Goal: Find specific page/section: Find specific page/section

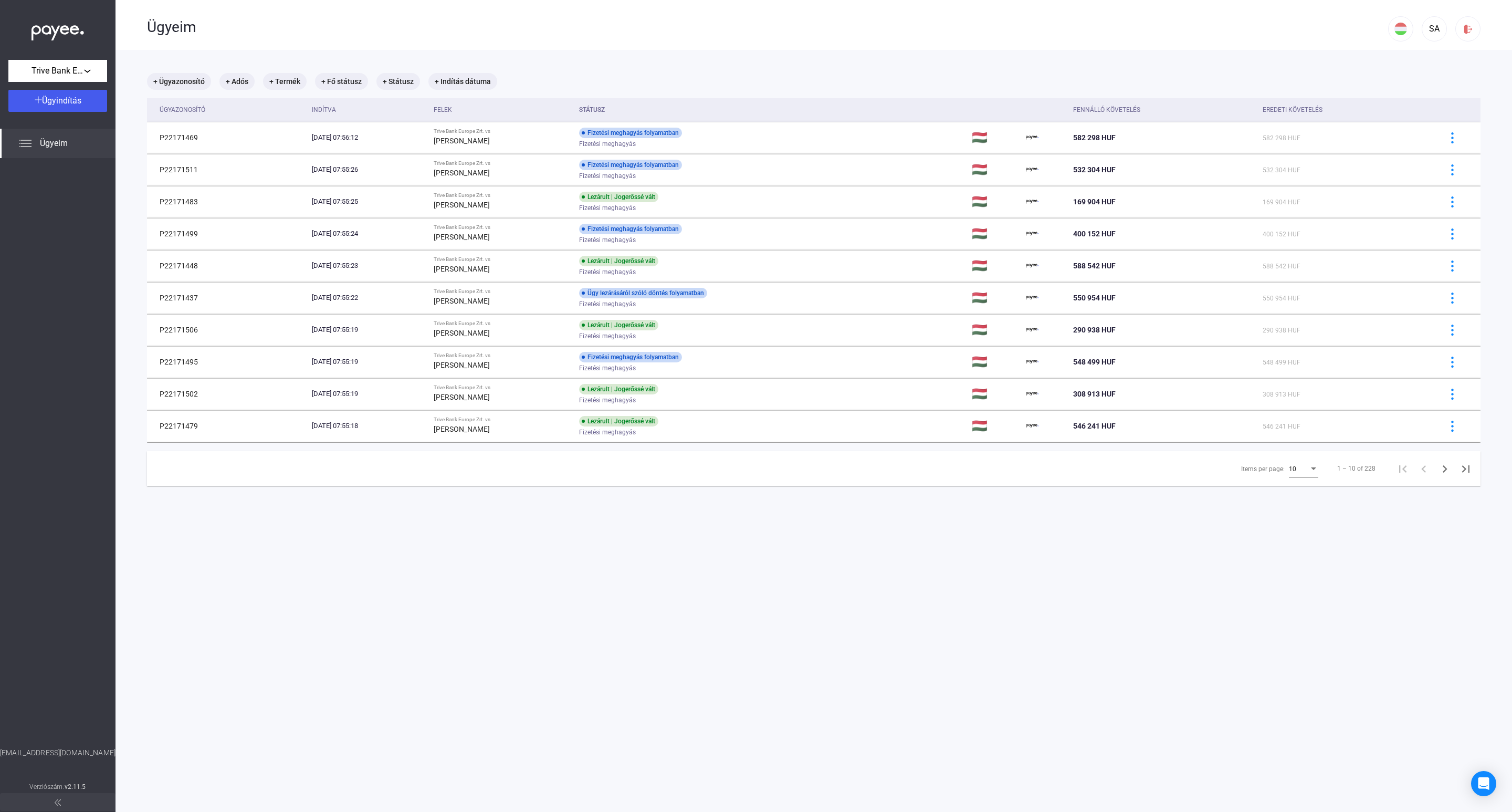
click at [1289, 472] on div "10" at bounding box center [1299, 469] width 20 height 12
click at [1279, 494] on span "25" at bounding box center [1292, 490] width 29 height 12
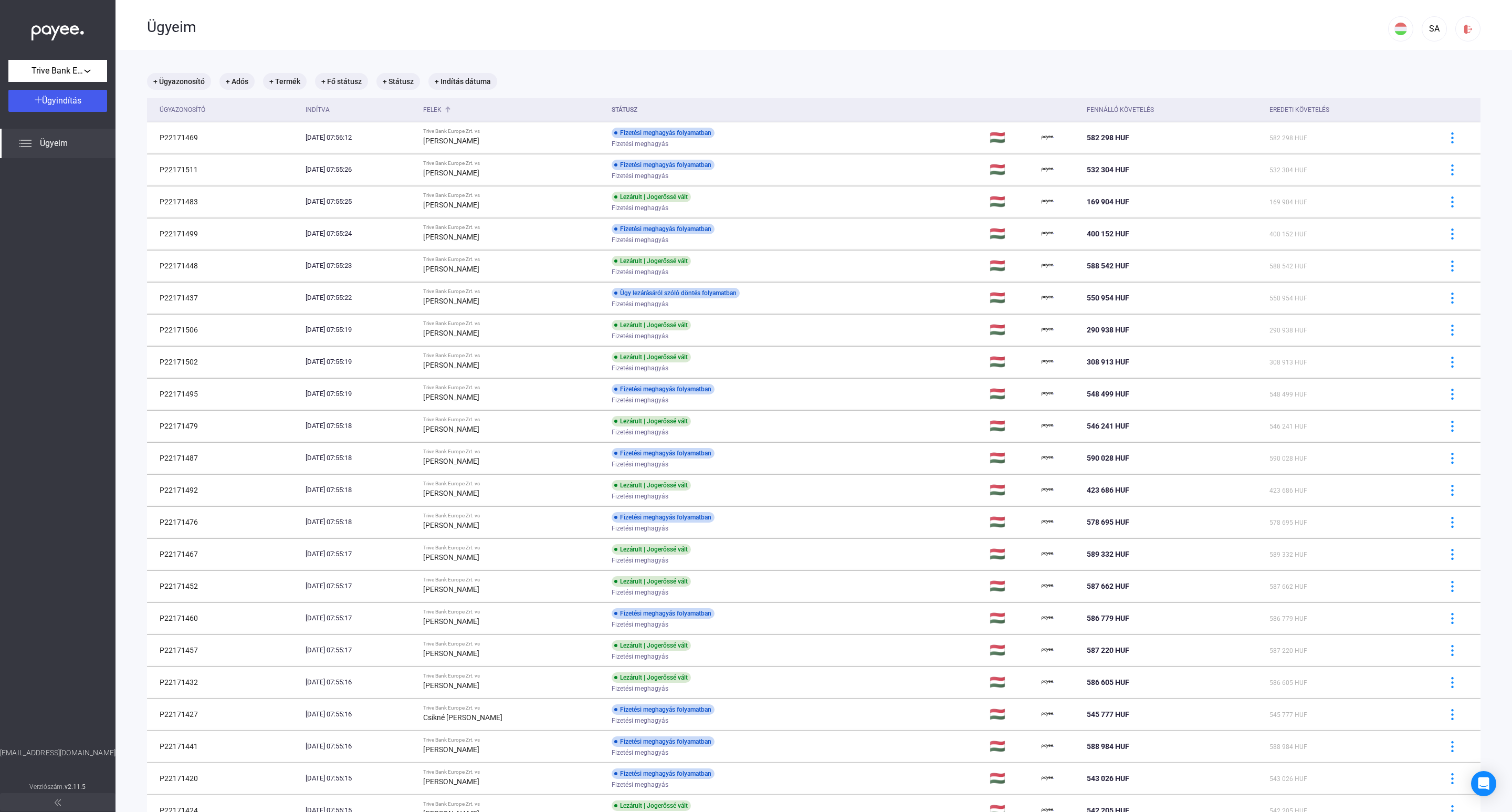
click at [442, 108] on div "Felek" at bounding box center [432, 109] width 19 height 12
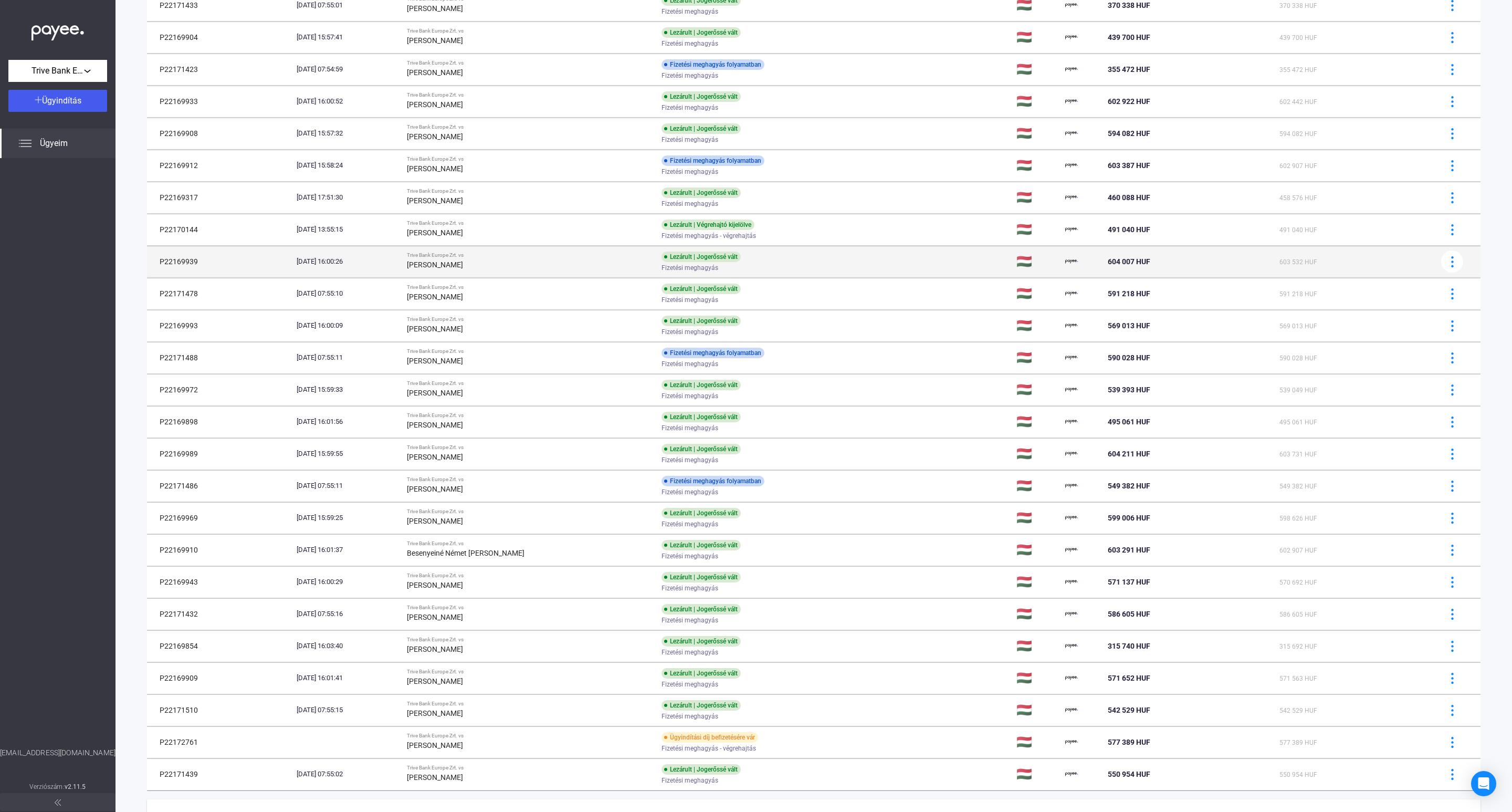
scroll to position [157, 0]
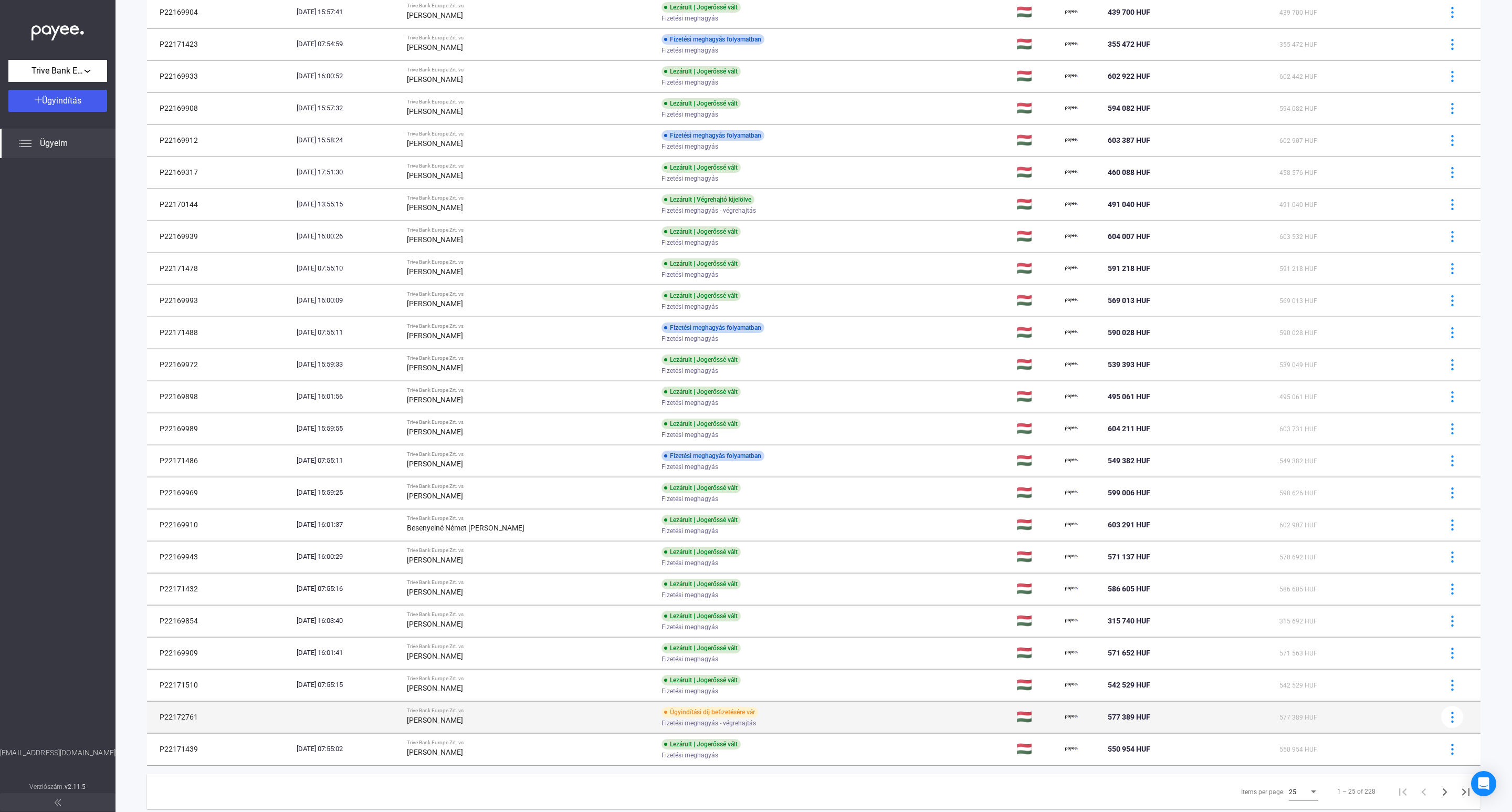
click at [172, 722] on td "P22172761" at bounding box center [220, 717] width 146 height 31
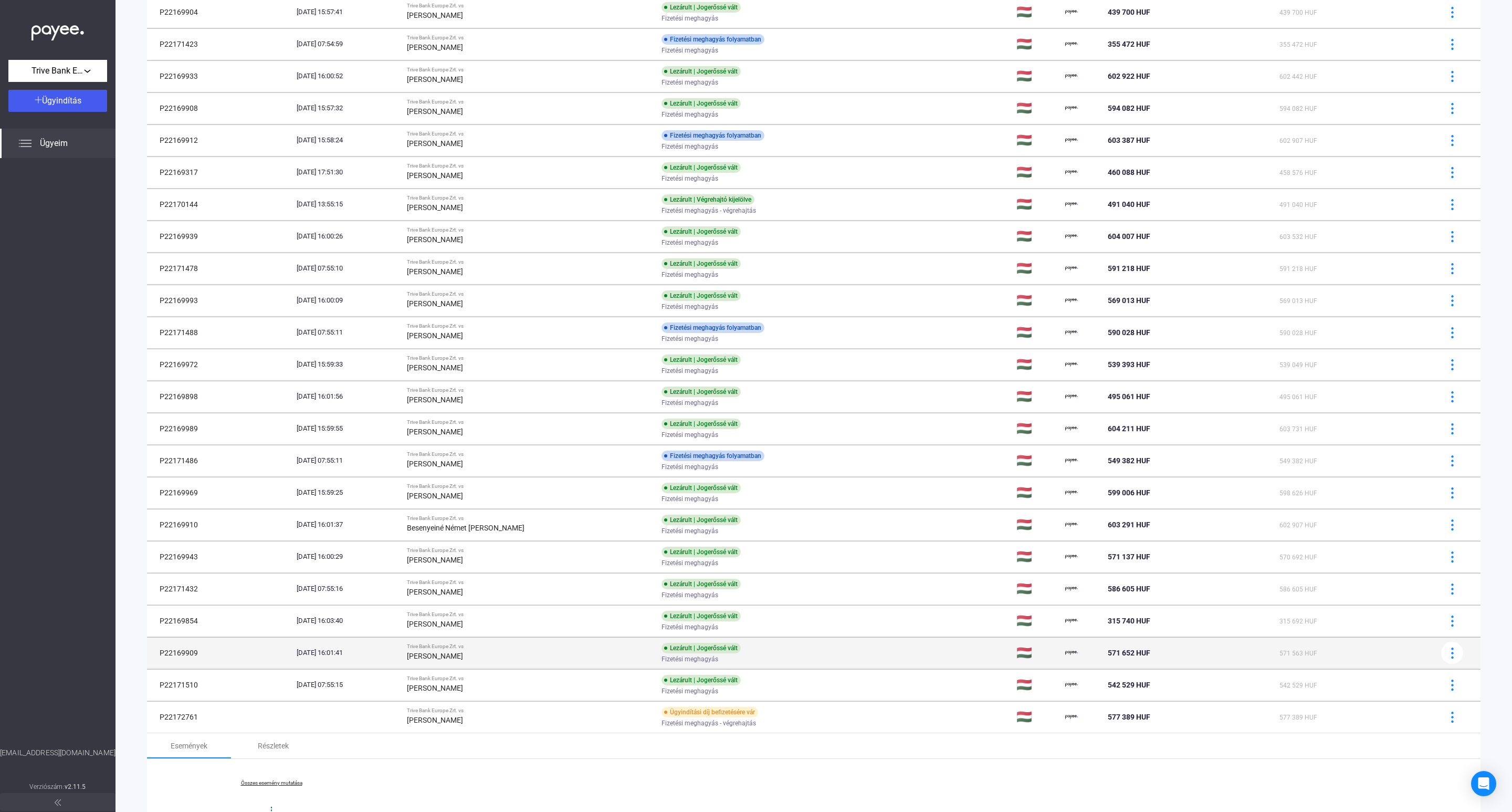
scroll to position [304, 0]
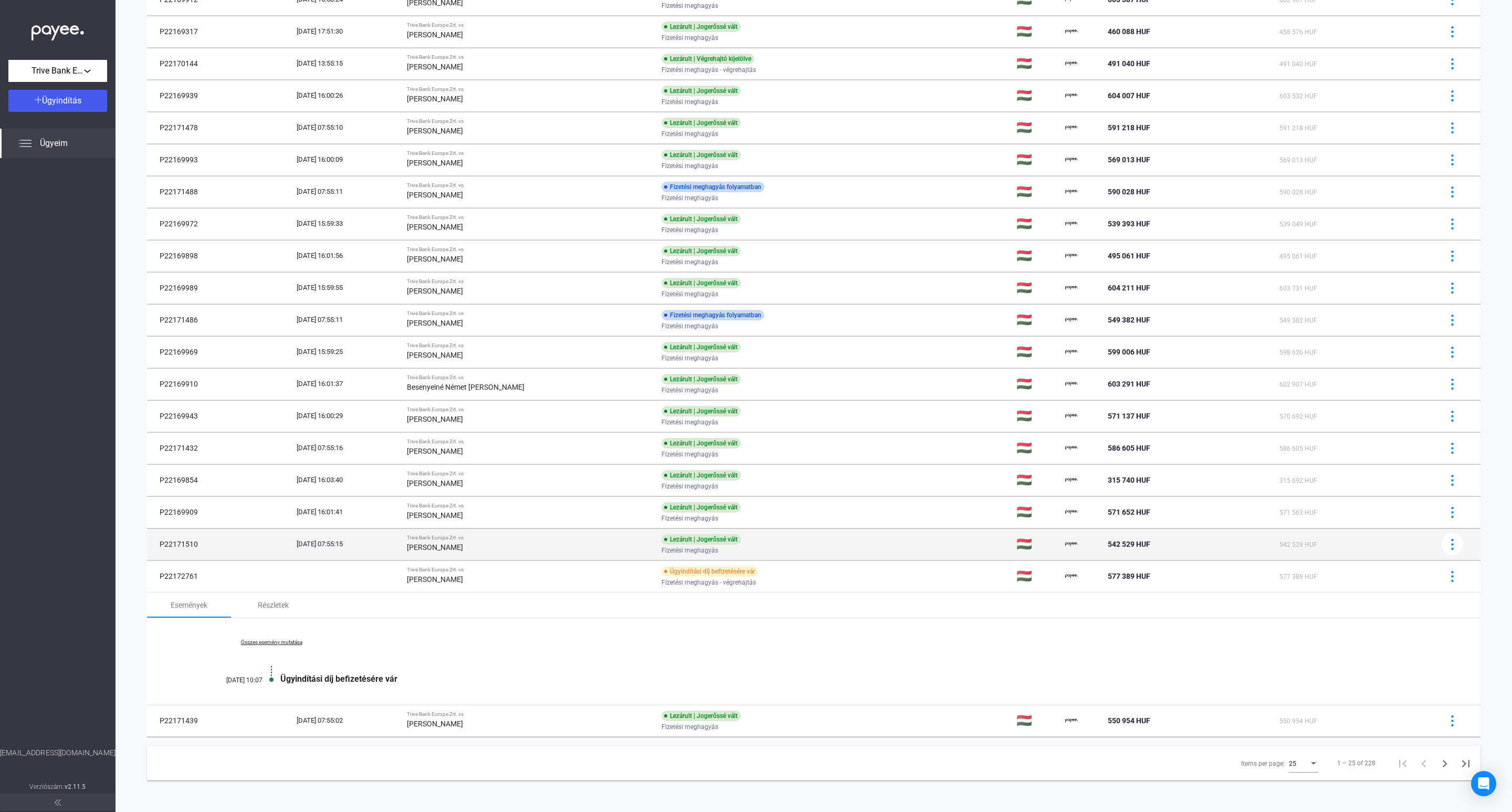
click at [661, 543] on div "Lezárult | Jogerőssé vált" at bounding box center [700, 540] width 79 height 11
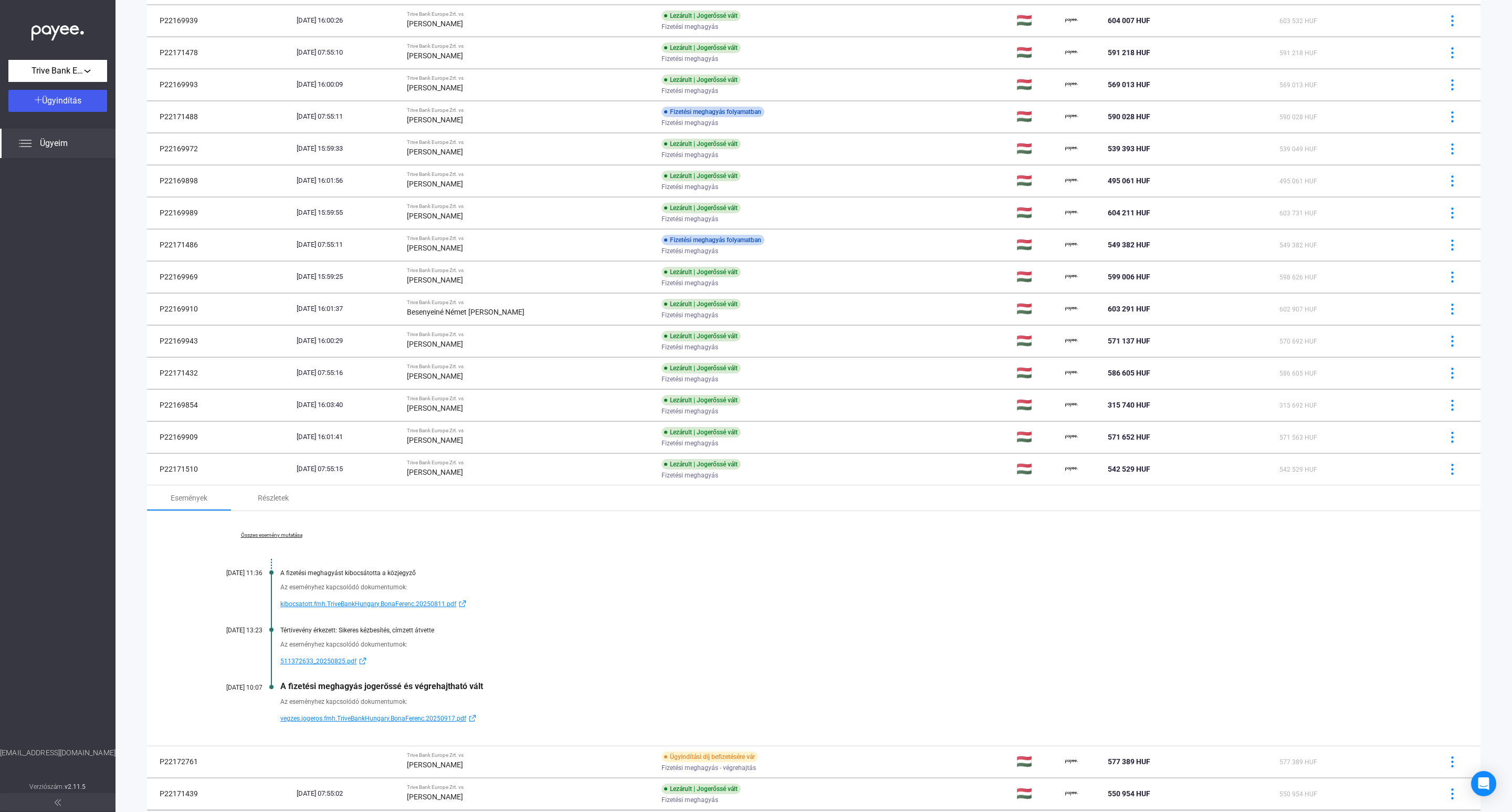
scroll to position [453, 0]
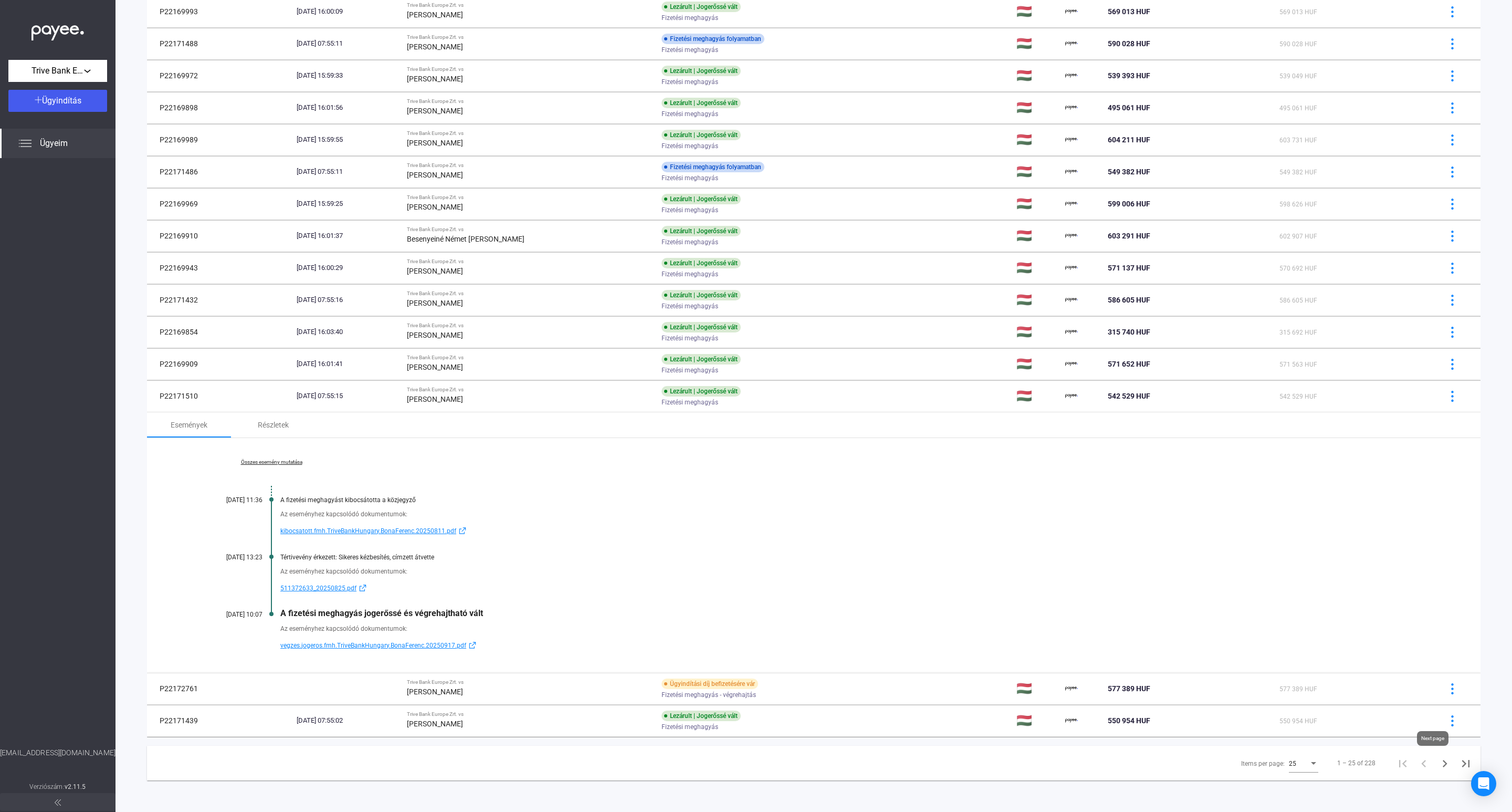
click at [1438, 765] on icon "Next page" at bounding box center [1445, 764] width 15 height 15
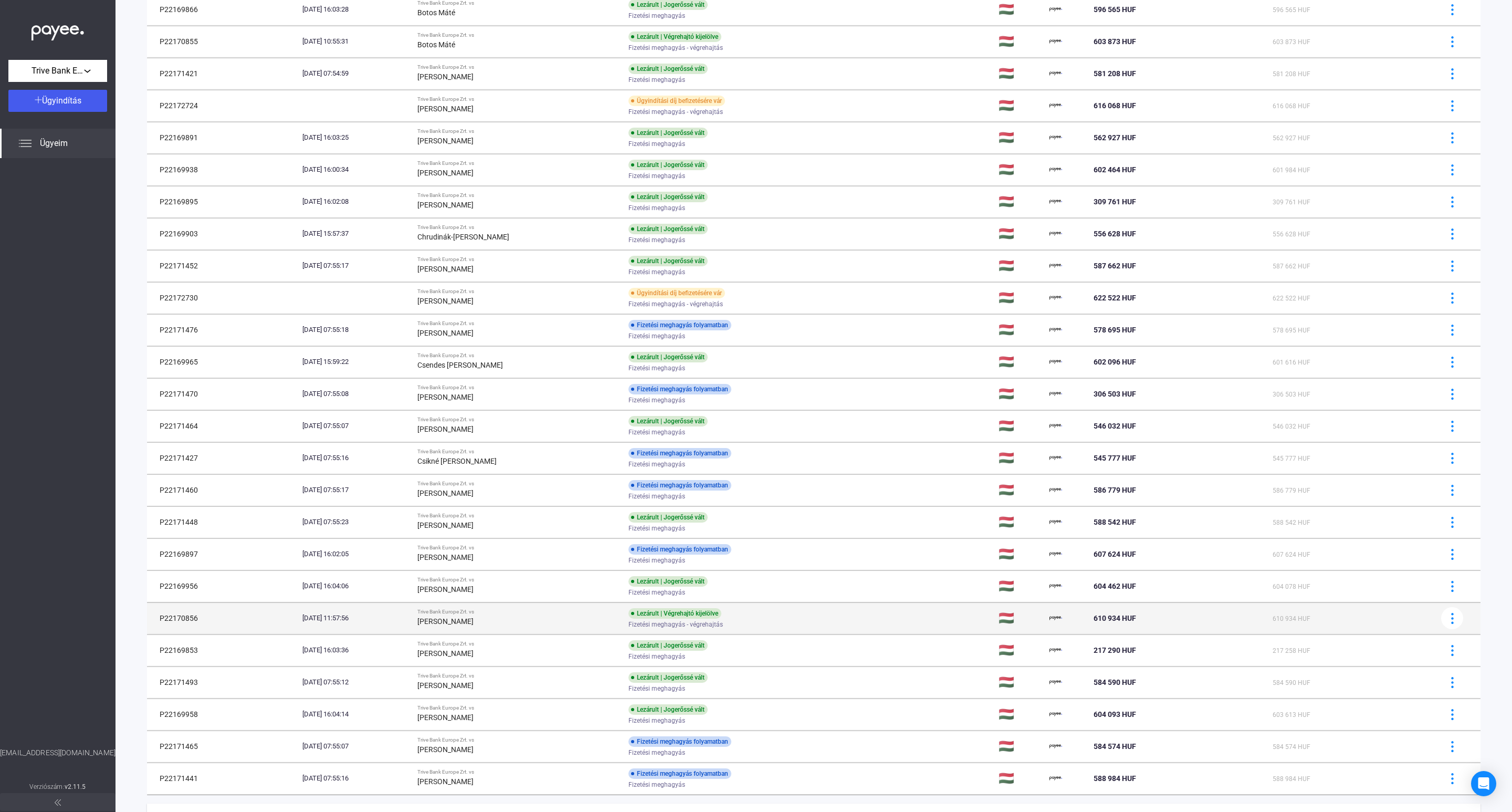
scroll to position [191, 0]
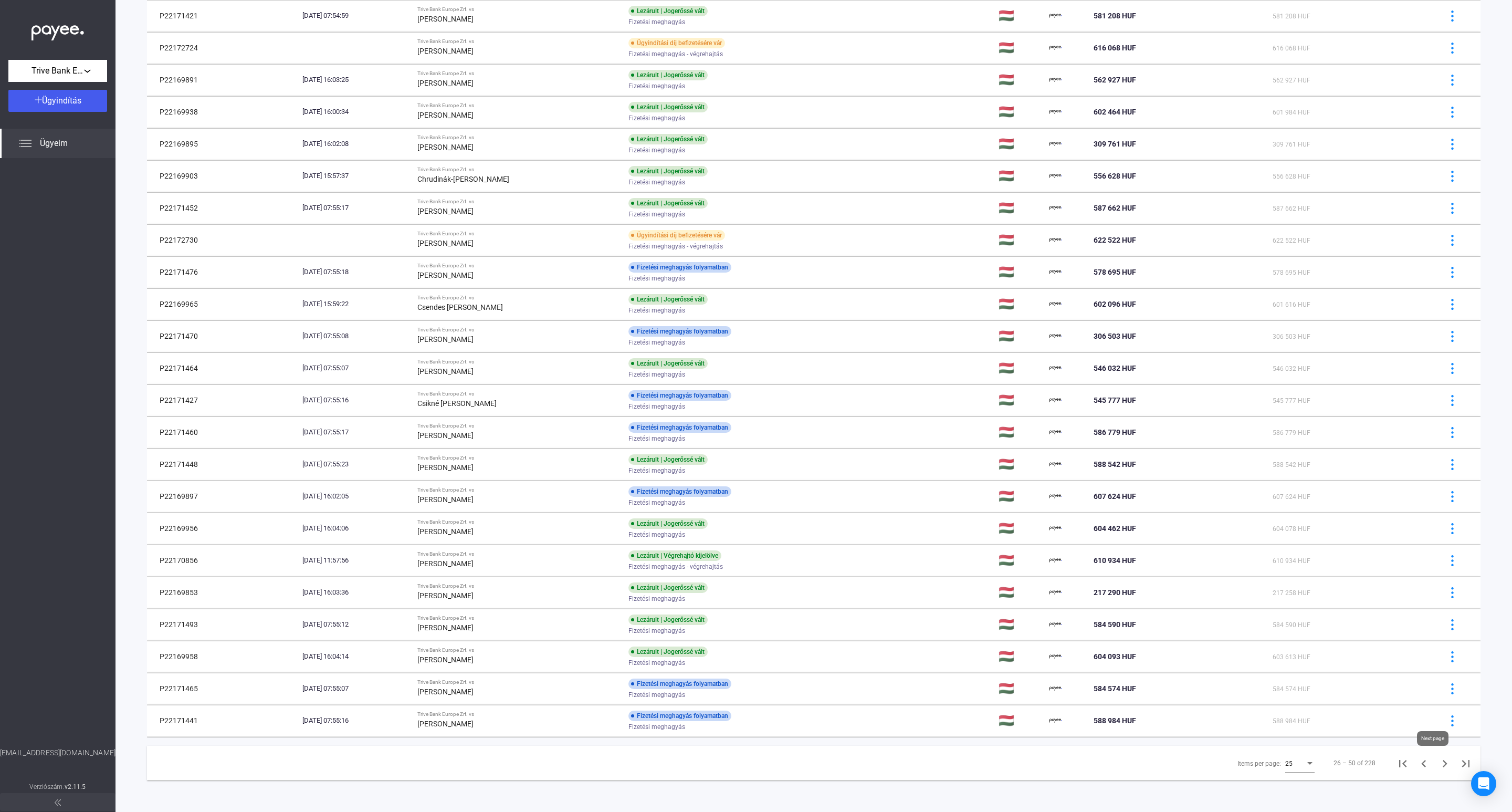
click at [1438, 765] on icon "Next page" at bounding box center [1445, 764] width 15 height 15
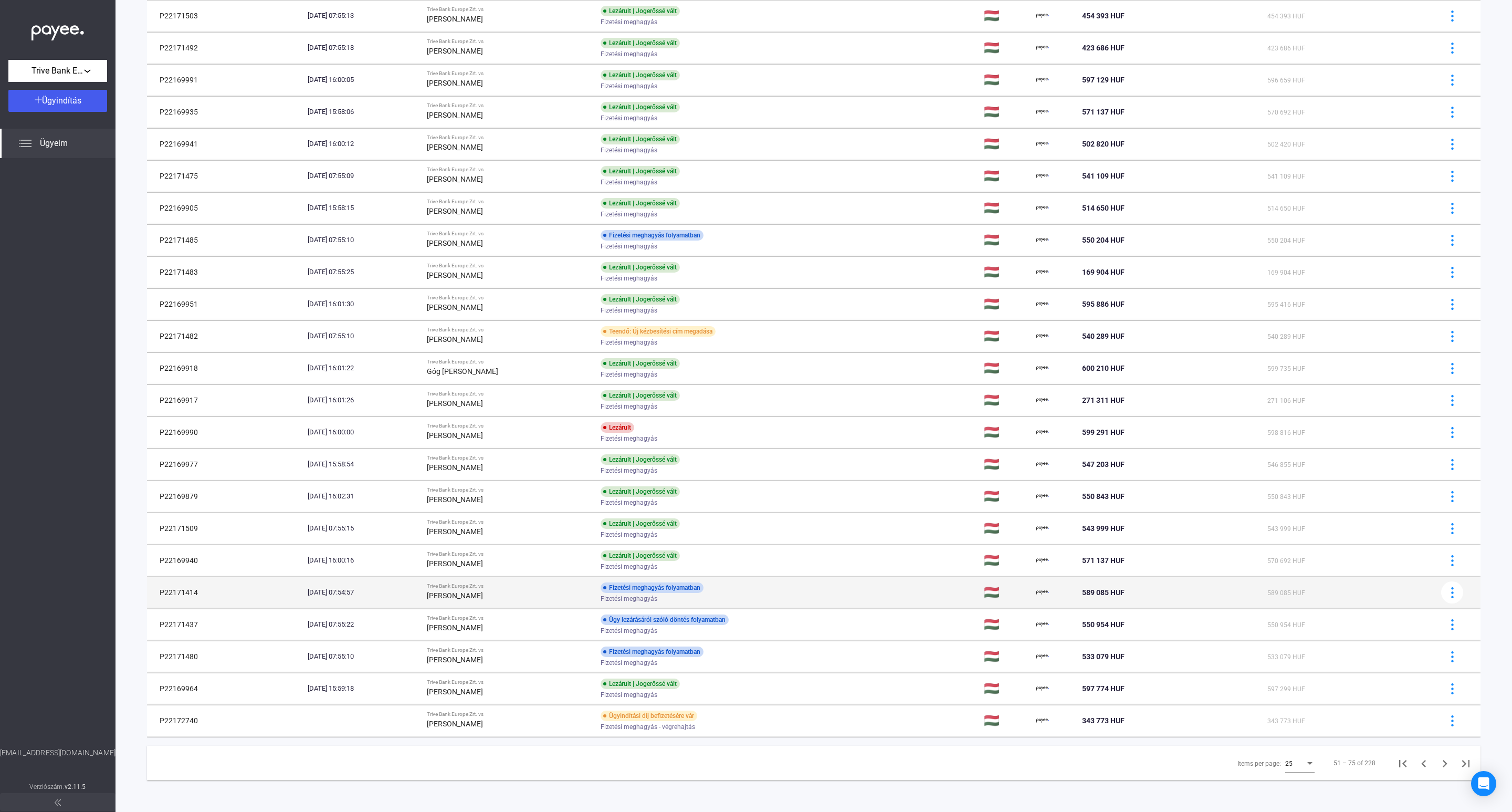
scroll to position [191, 0]
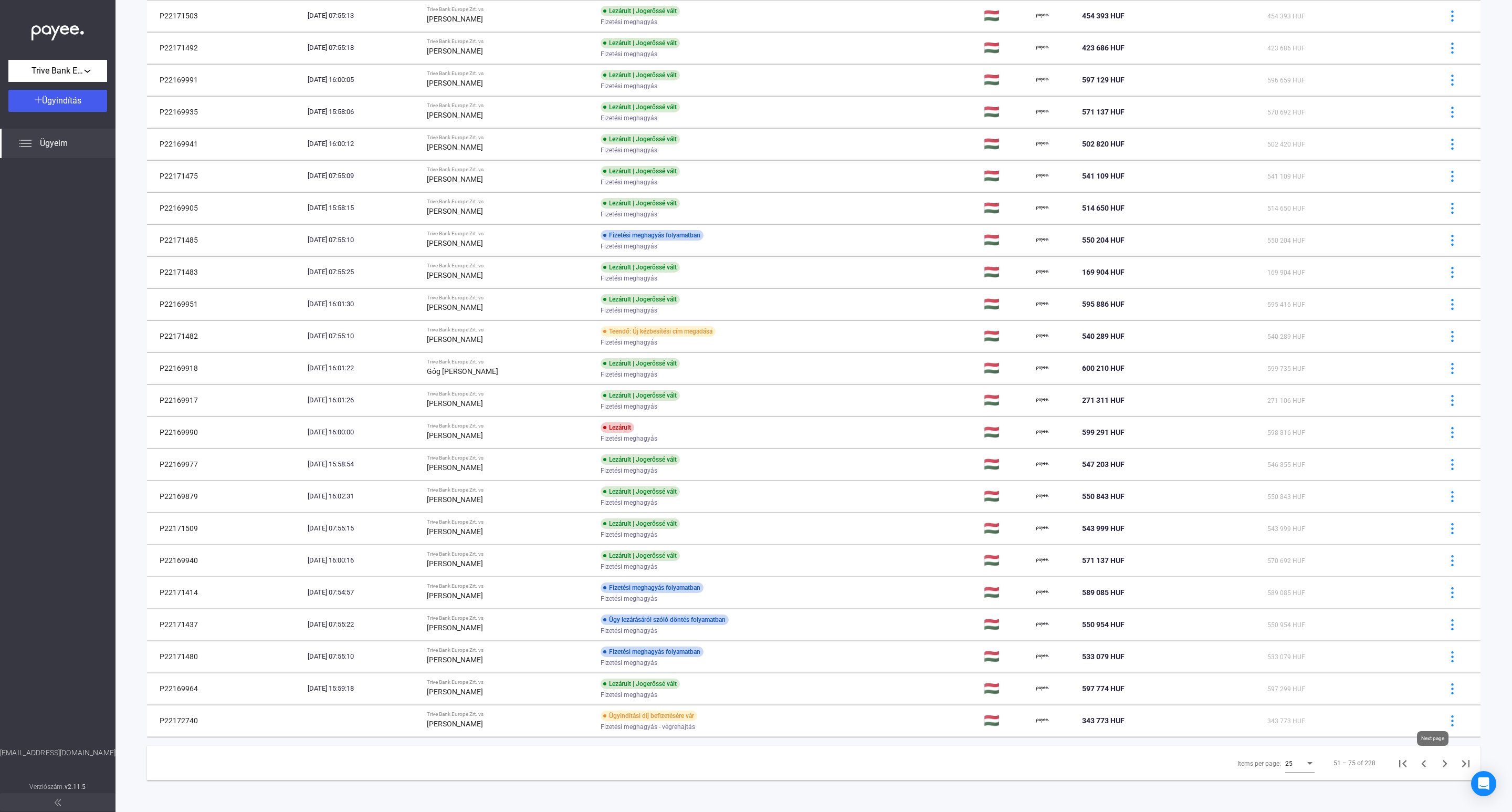
click at [1438, 762] on icon "Next page" at bounding box center [1445, 764] width 15 height 15
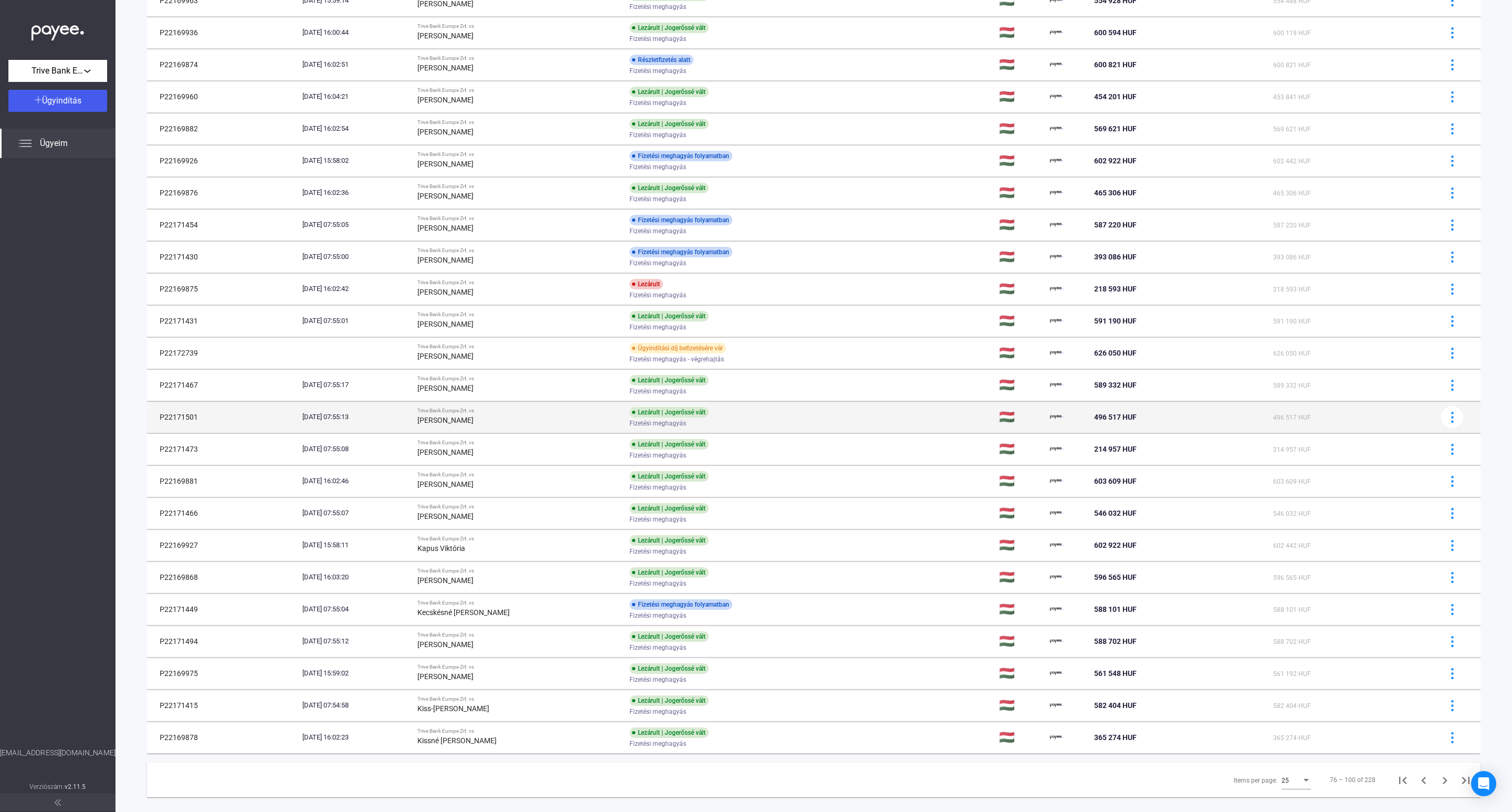
scroll to position [191, 0]
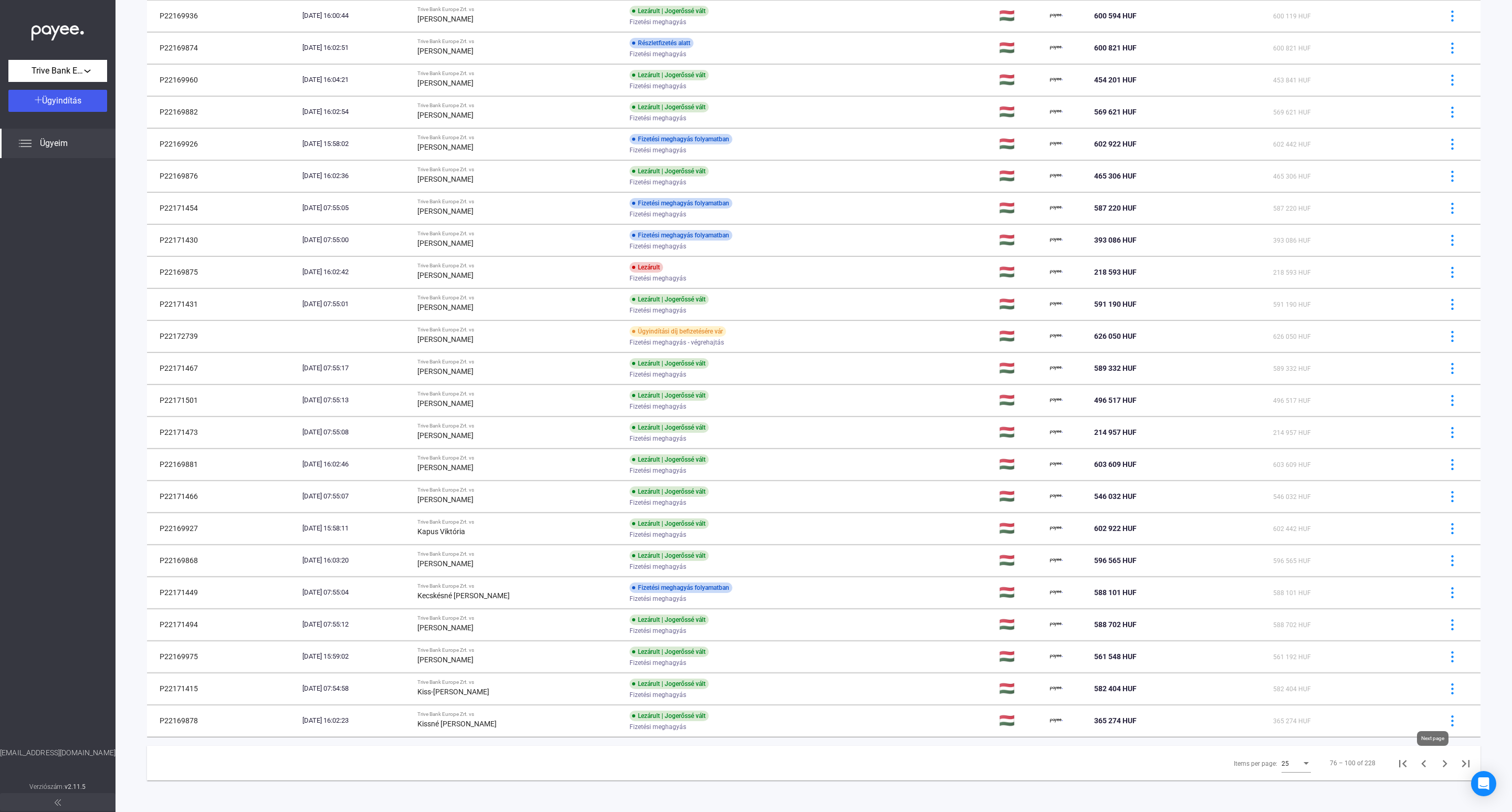
click at [1438, 760] on icon "Next page" at bounding box center [1445, 764] width 15 height 15
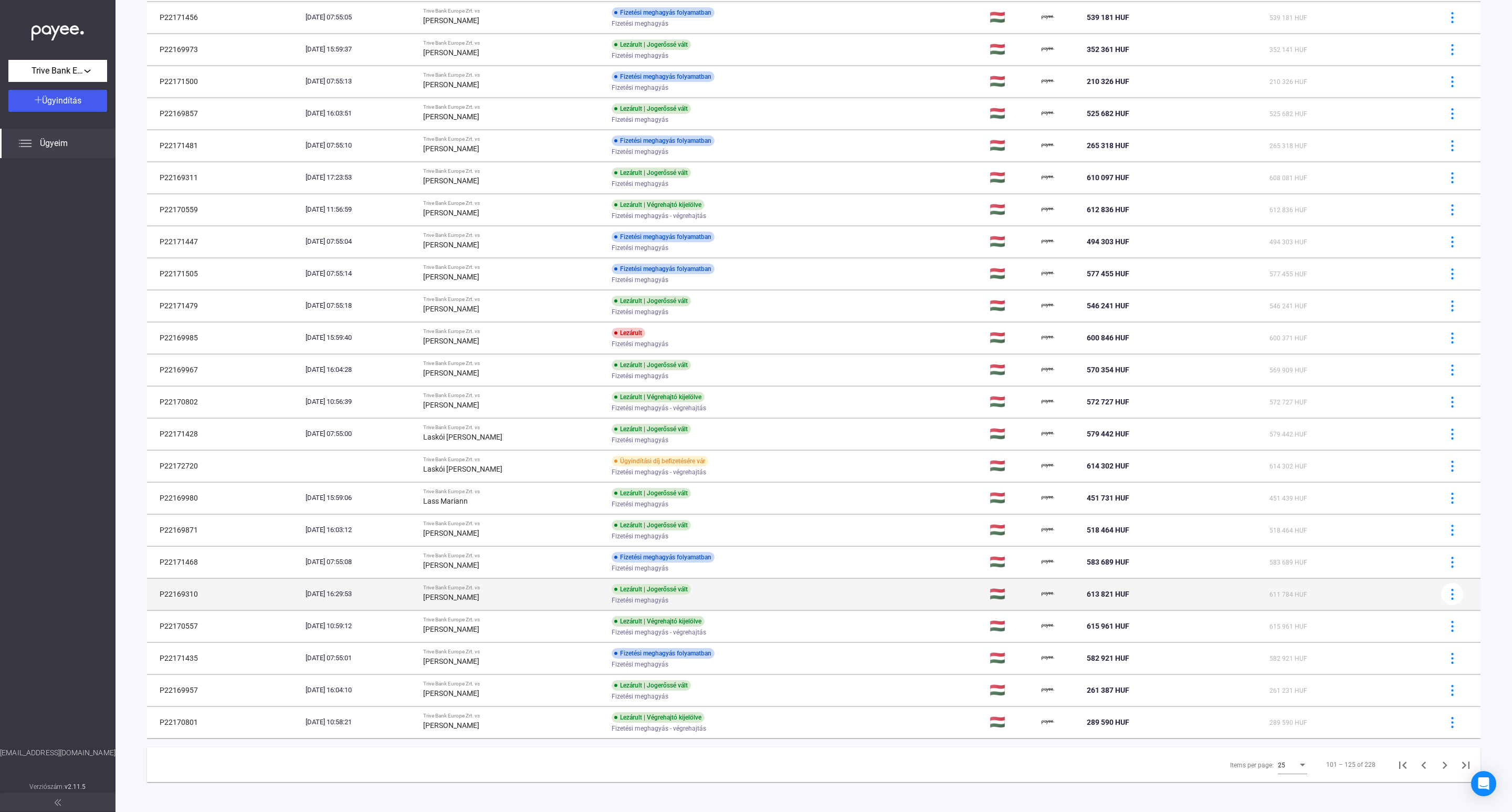
scroll to position [191, 0]
click at [1438, 766] on icon "Next page" at bounding box center [1445, 764] width 15 height 15
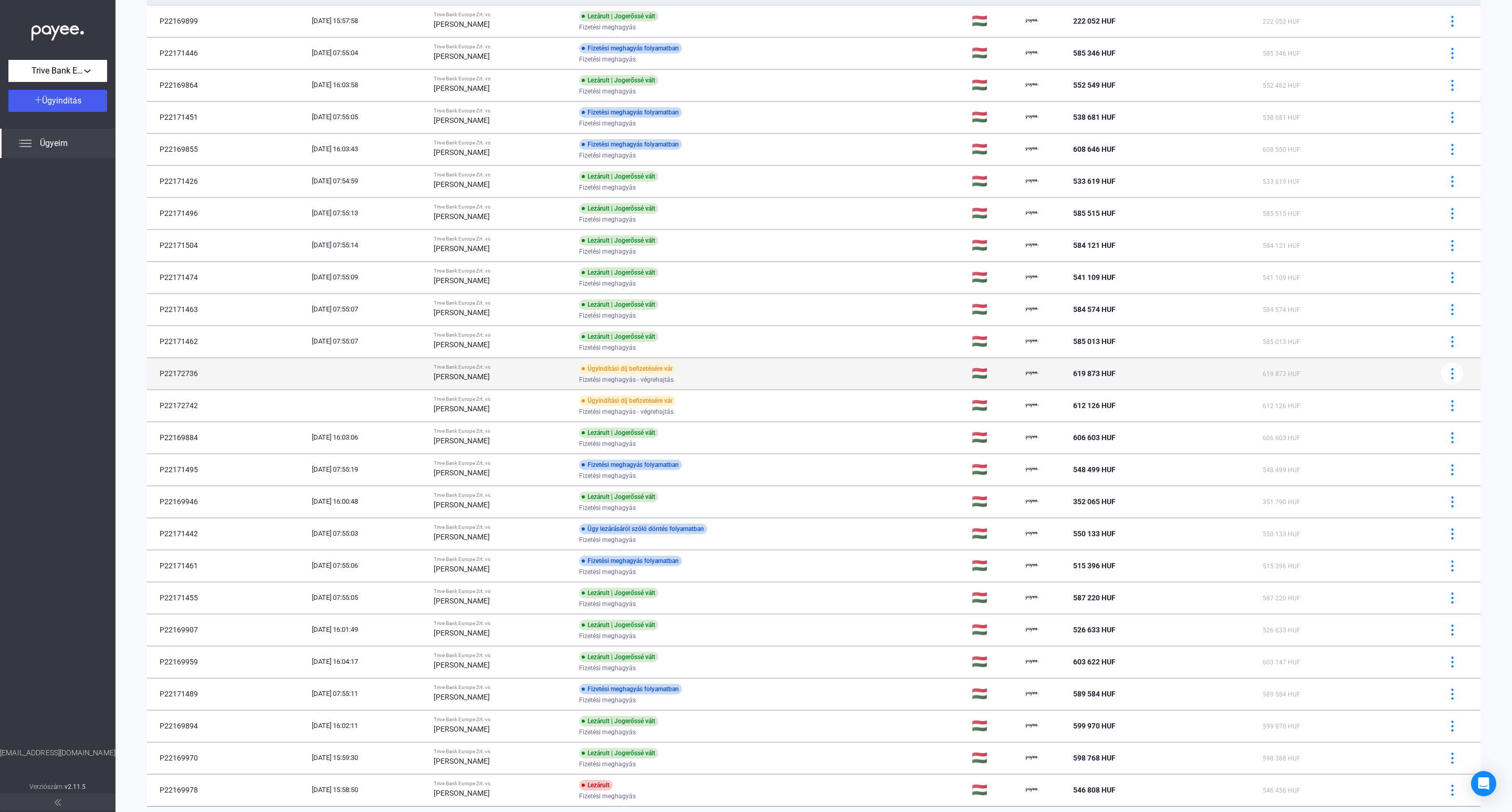
scroll to position [191, 0]
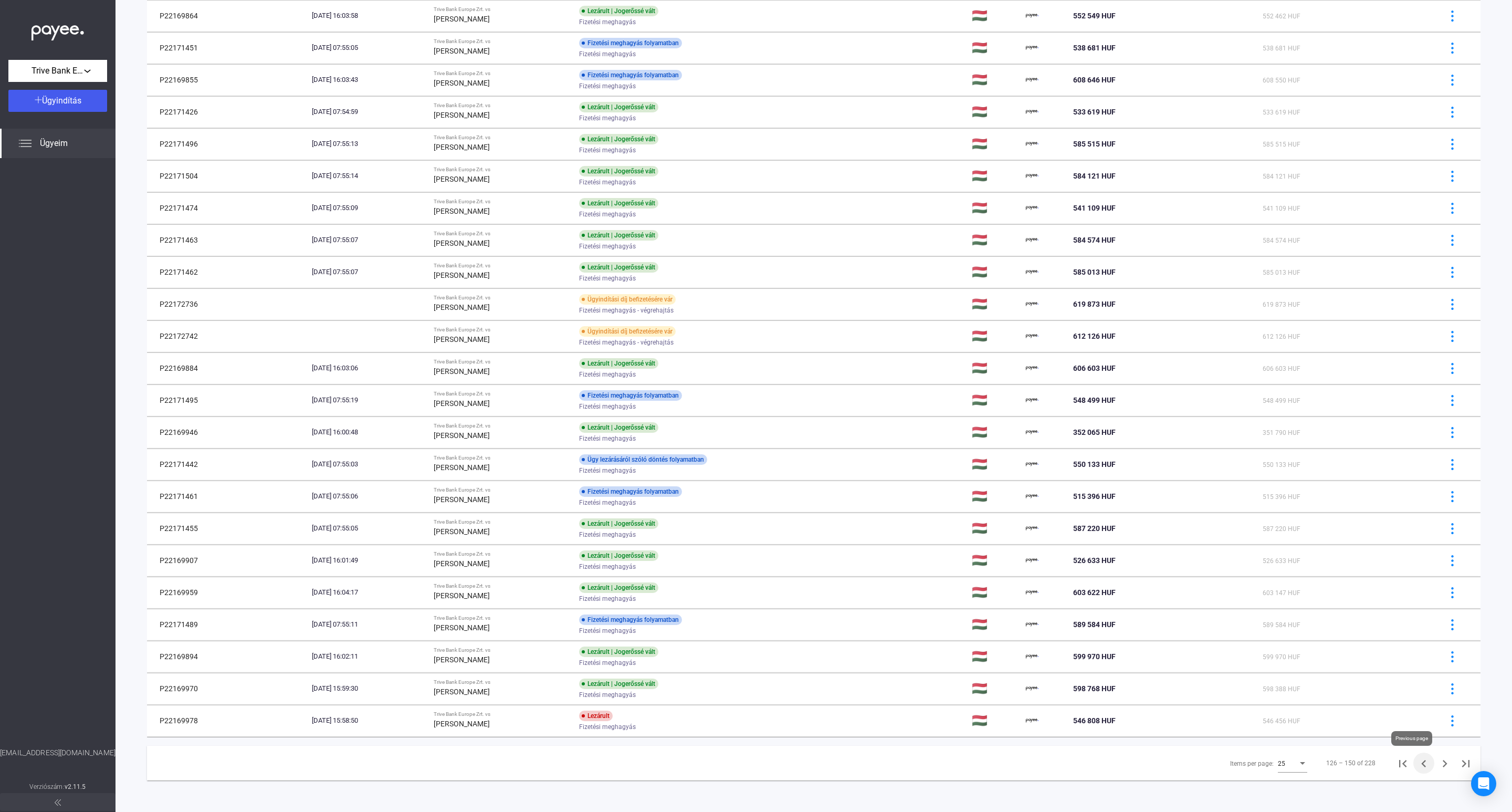
click at [1421, 765] on icon "Previous page" at bounding box center [1423, 764] width 4 height 7
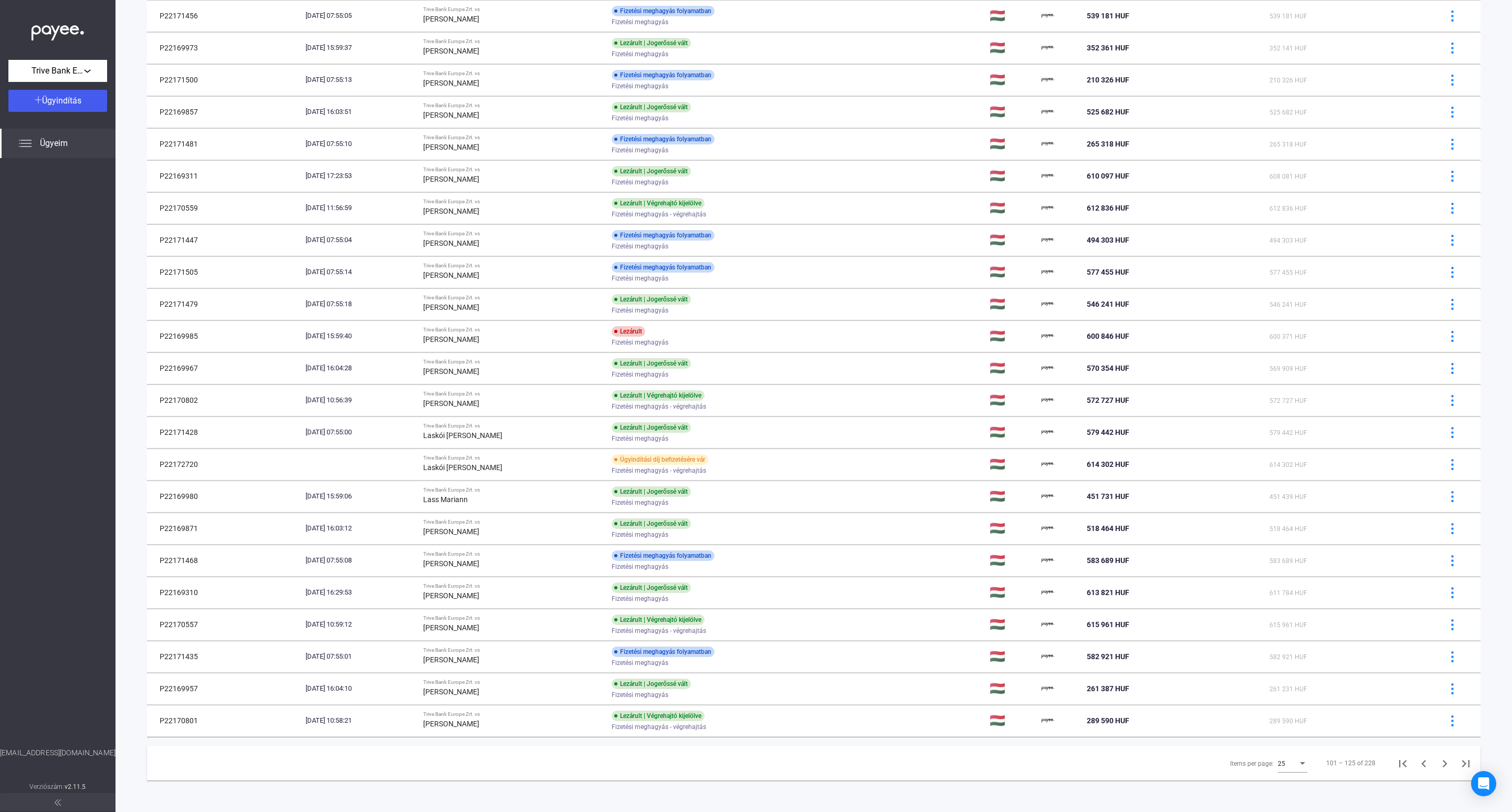
scroll to position [191, 0]
click at [1438, 760] on icon "Next page" at bounding box center [1445, 764] width 15 height 15
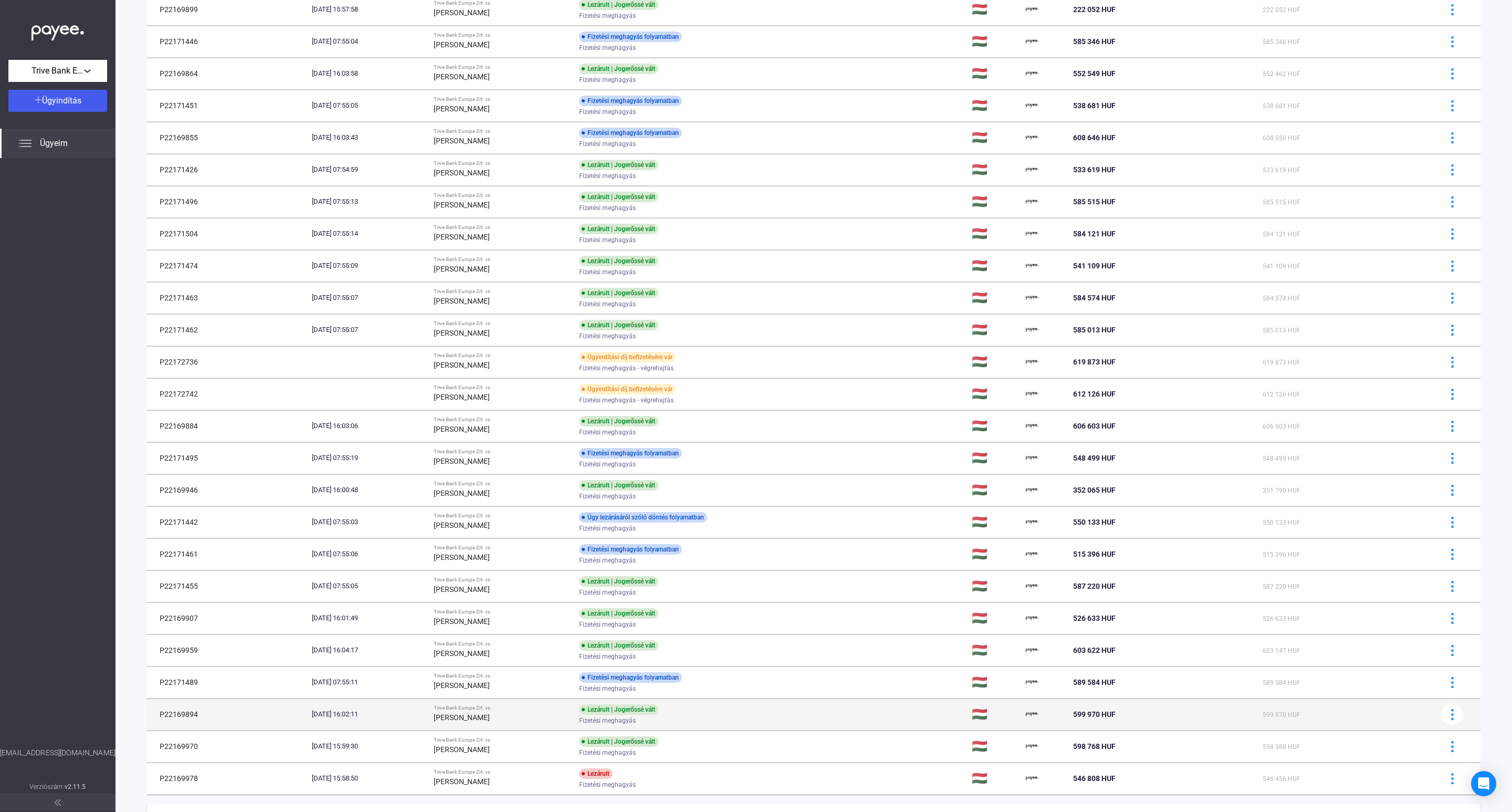
scroll to position [191, 0]
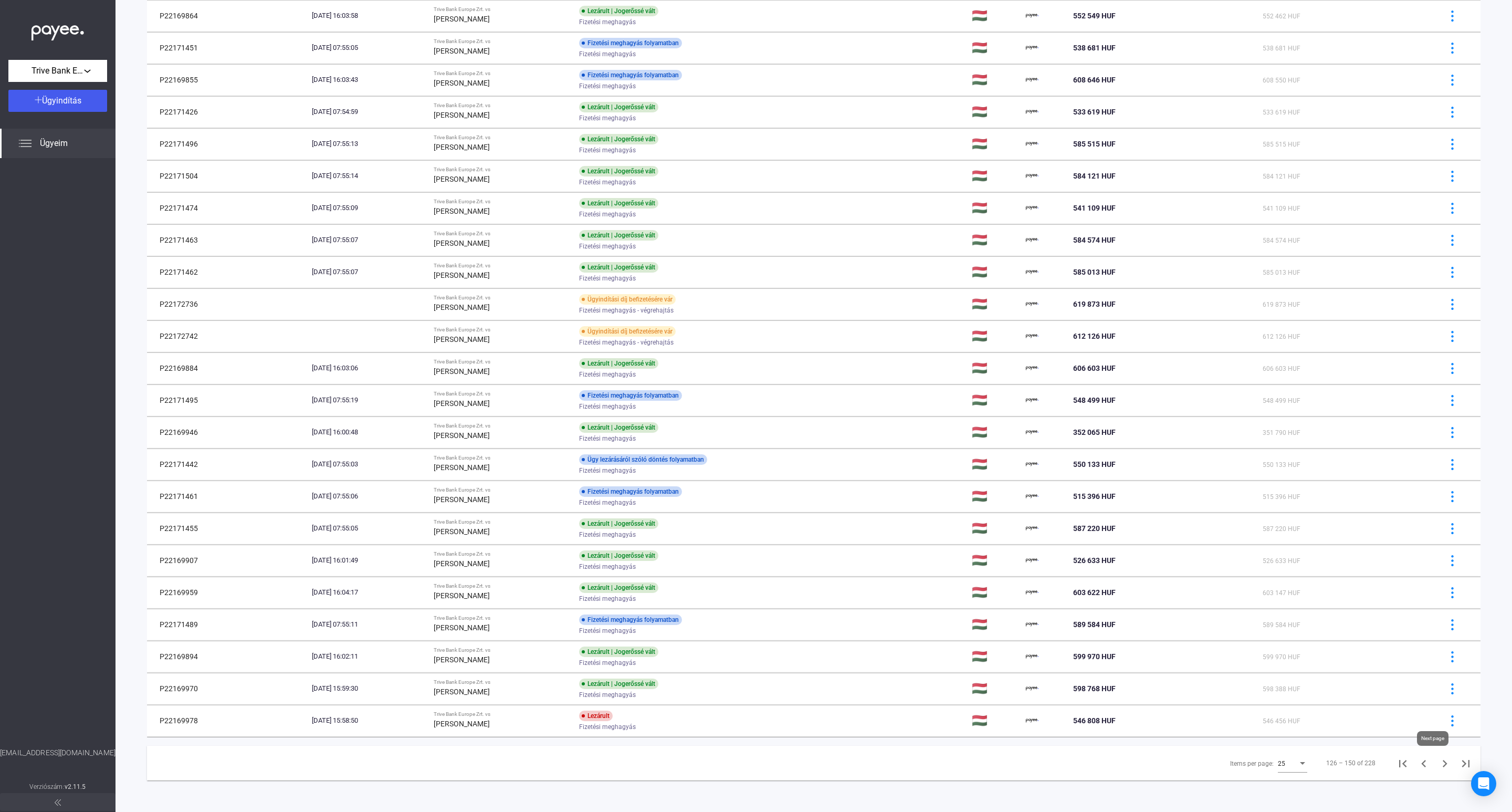
click at [1438, 768] on icon "Next page" at bounding box center [1445, 764] width 15 height 15
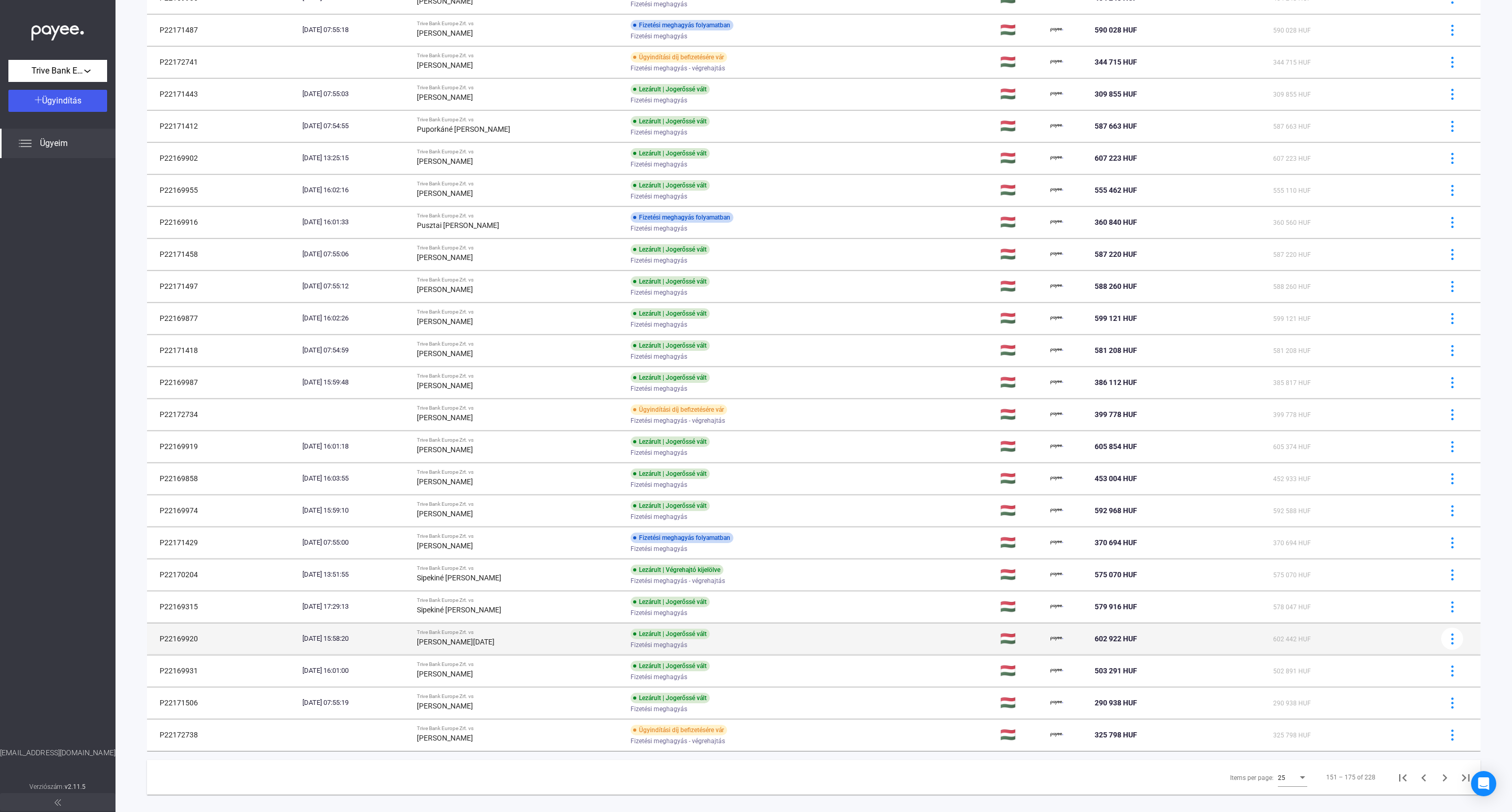
scroll to position [191, 0]
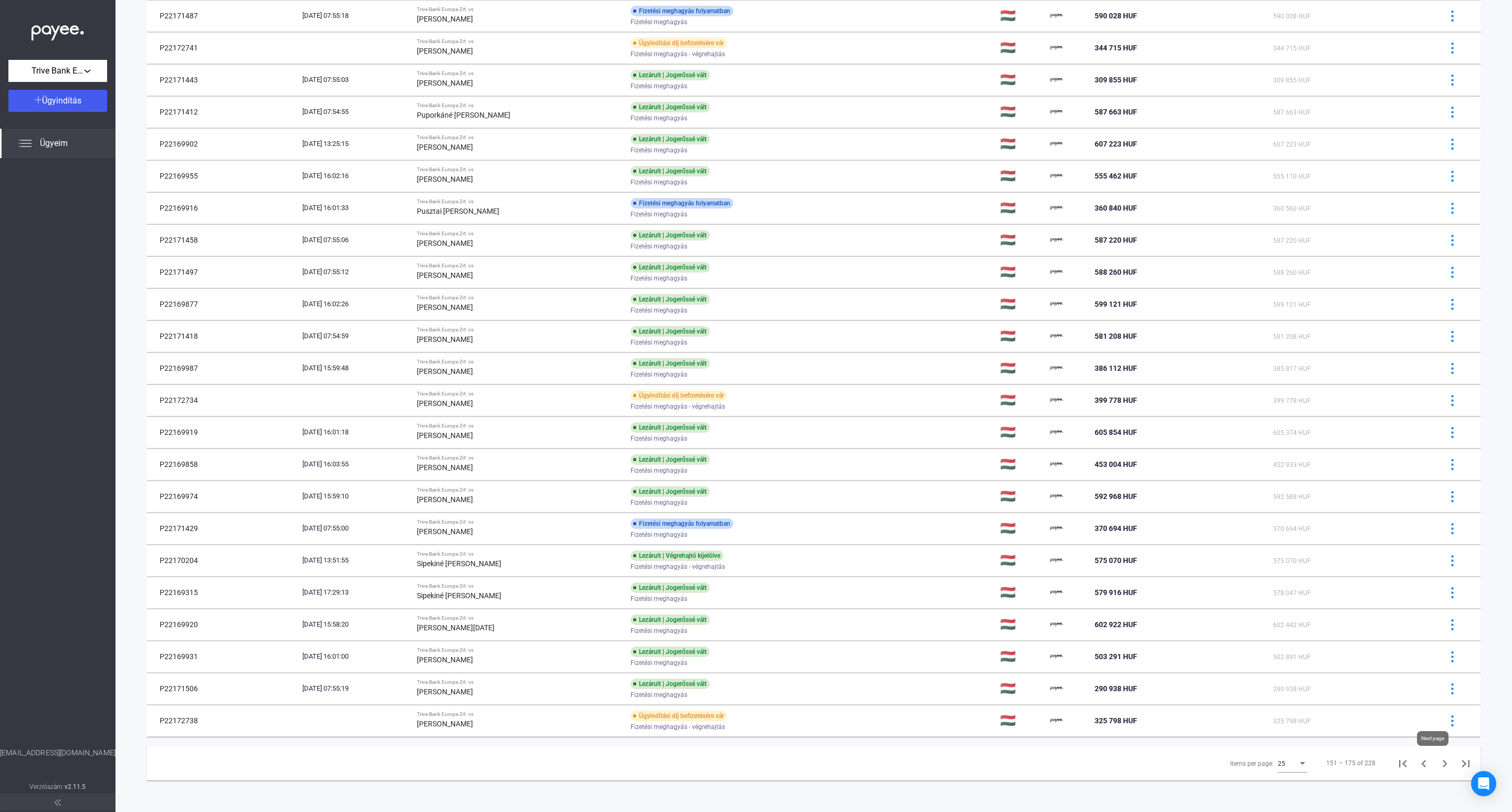
click at [1438, 759] on icon "Next page" at bounding box center [1445, 764] width 15 height 15
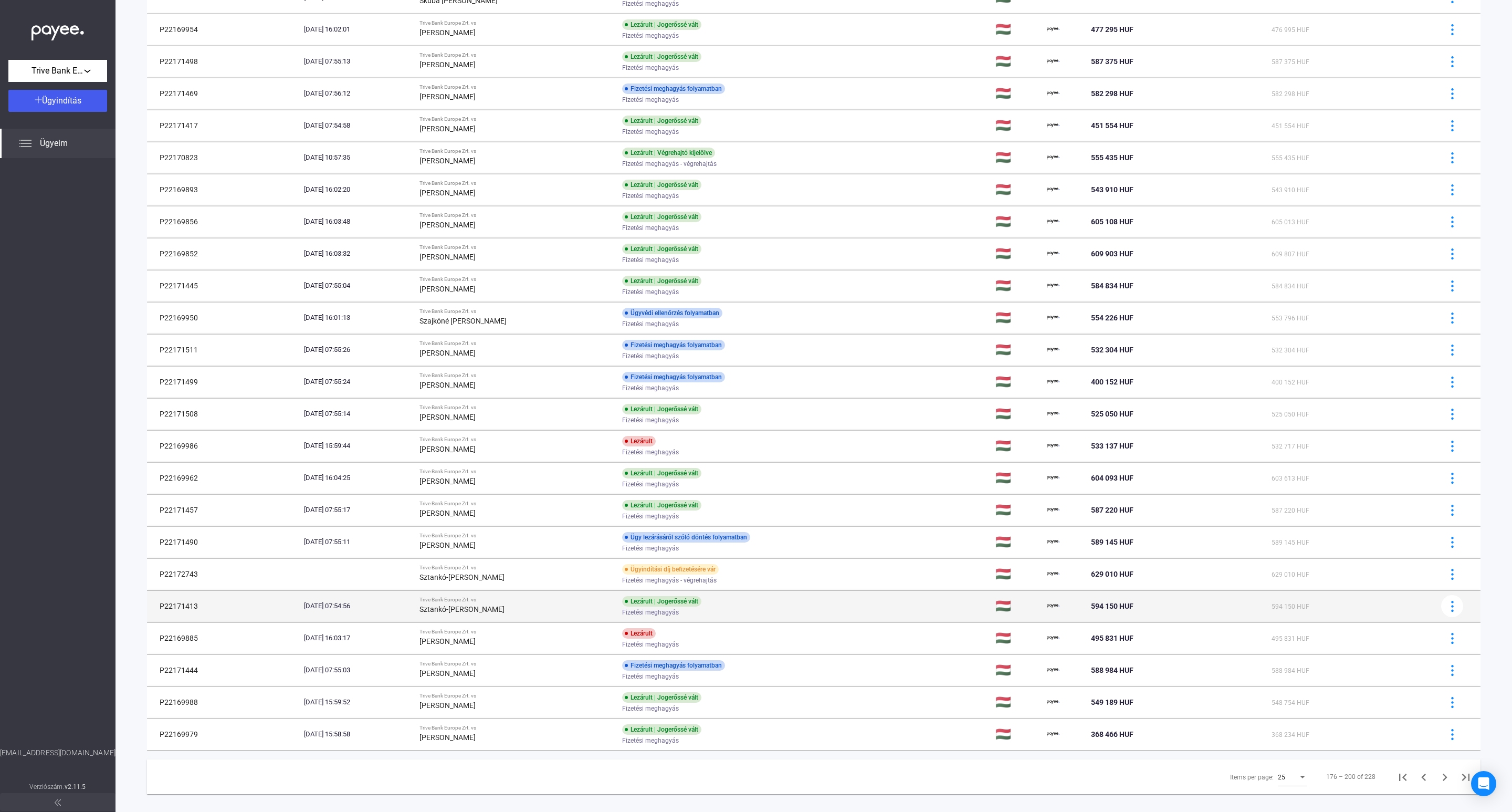
scroll to position [191, 0]
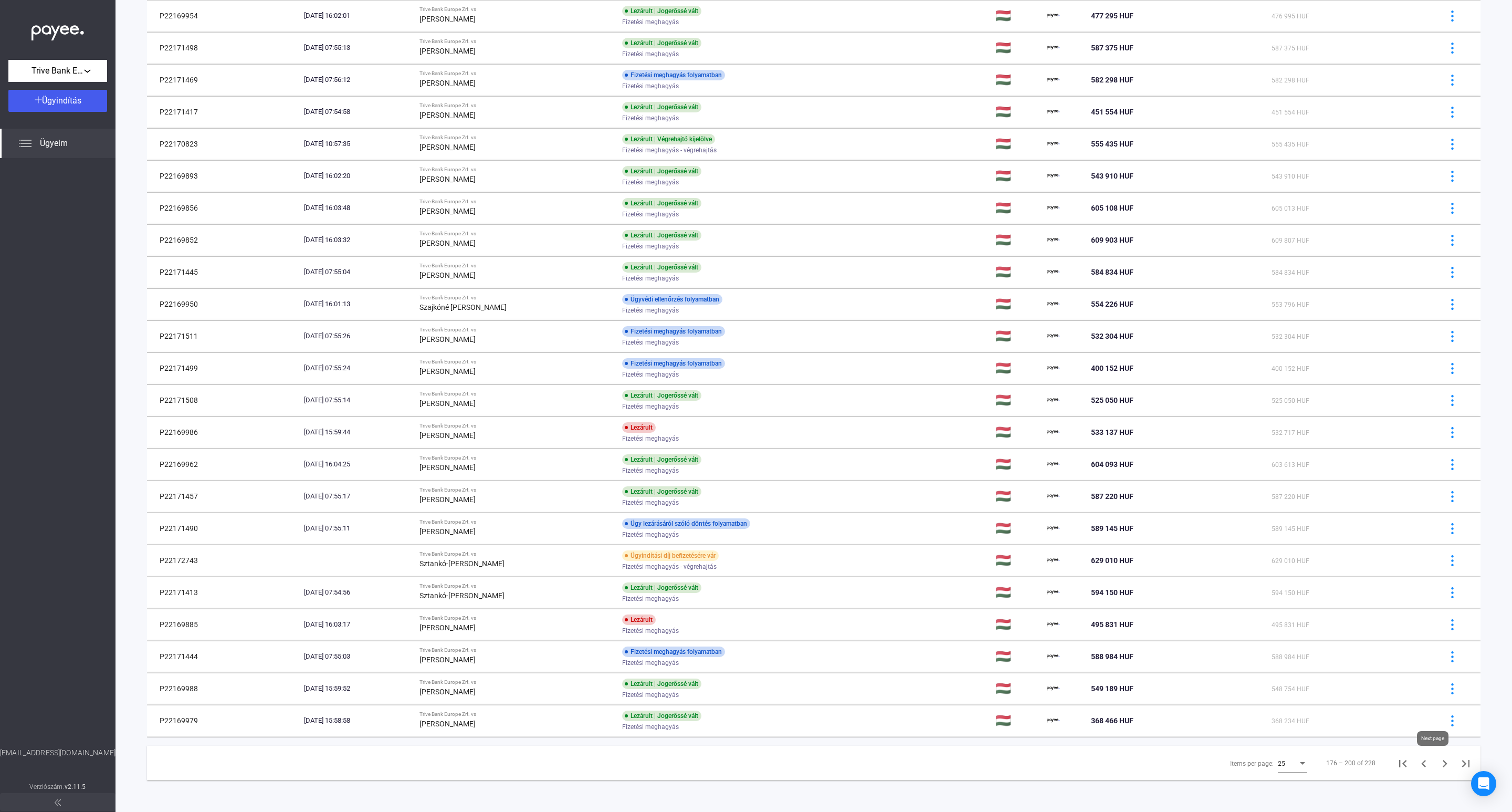
click at [1438, 765] on icon "Next page" at bounding box center [1445, 764] width 15 height 15
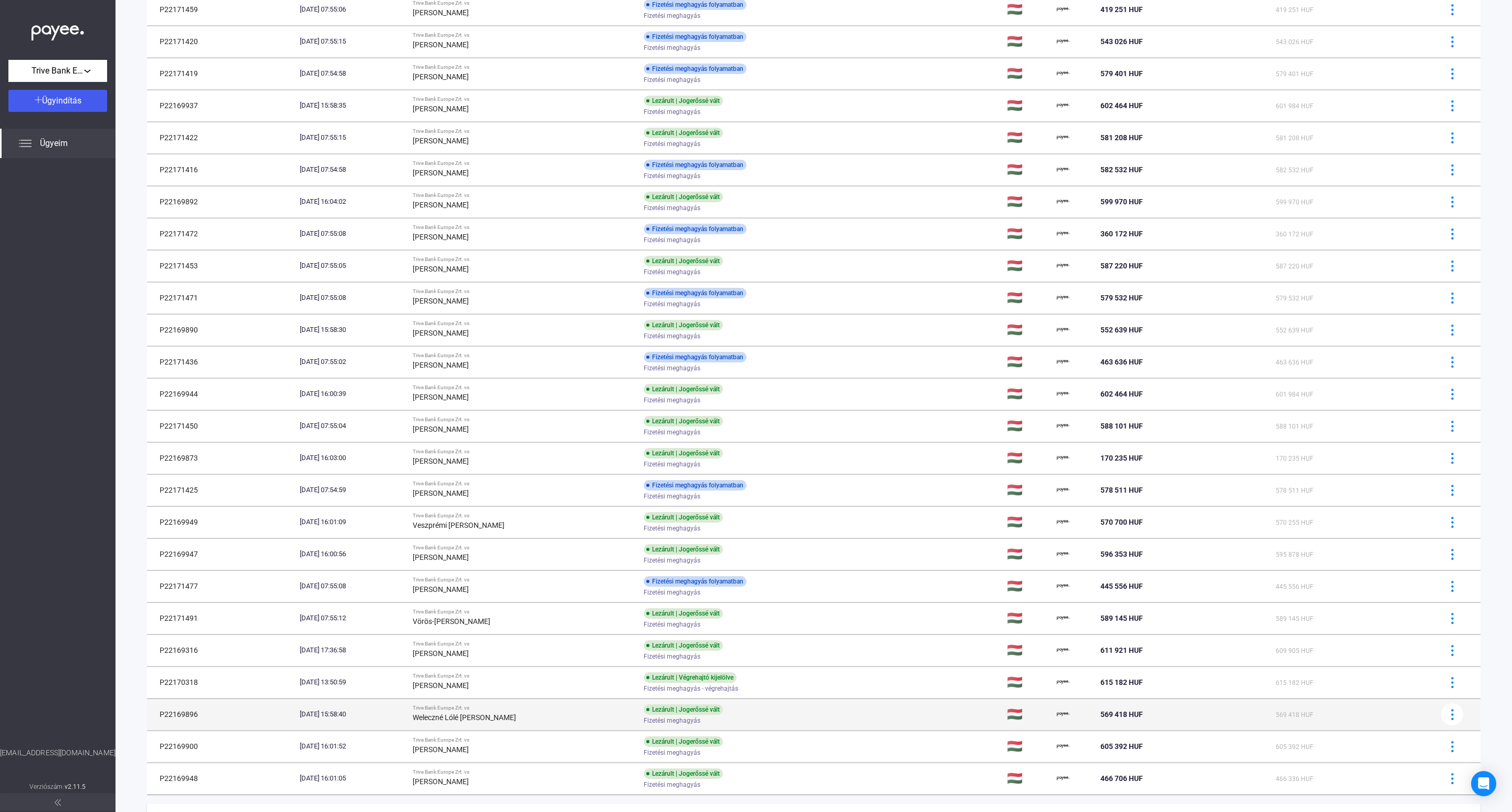
scroll to position [191, 0]
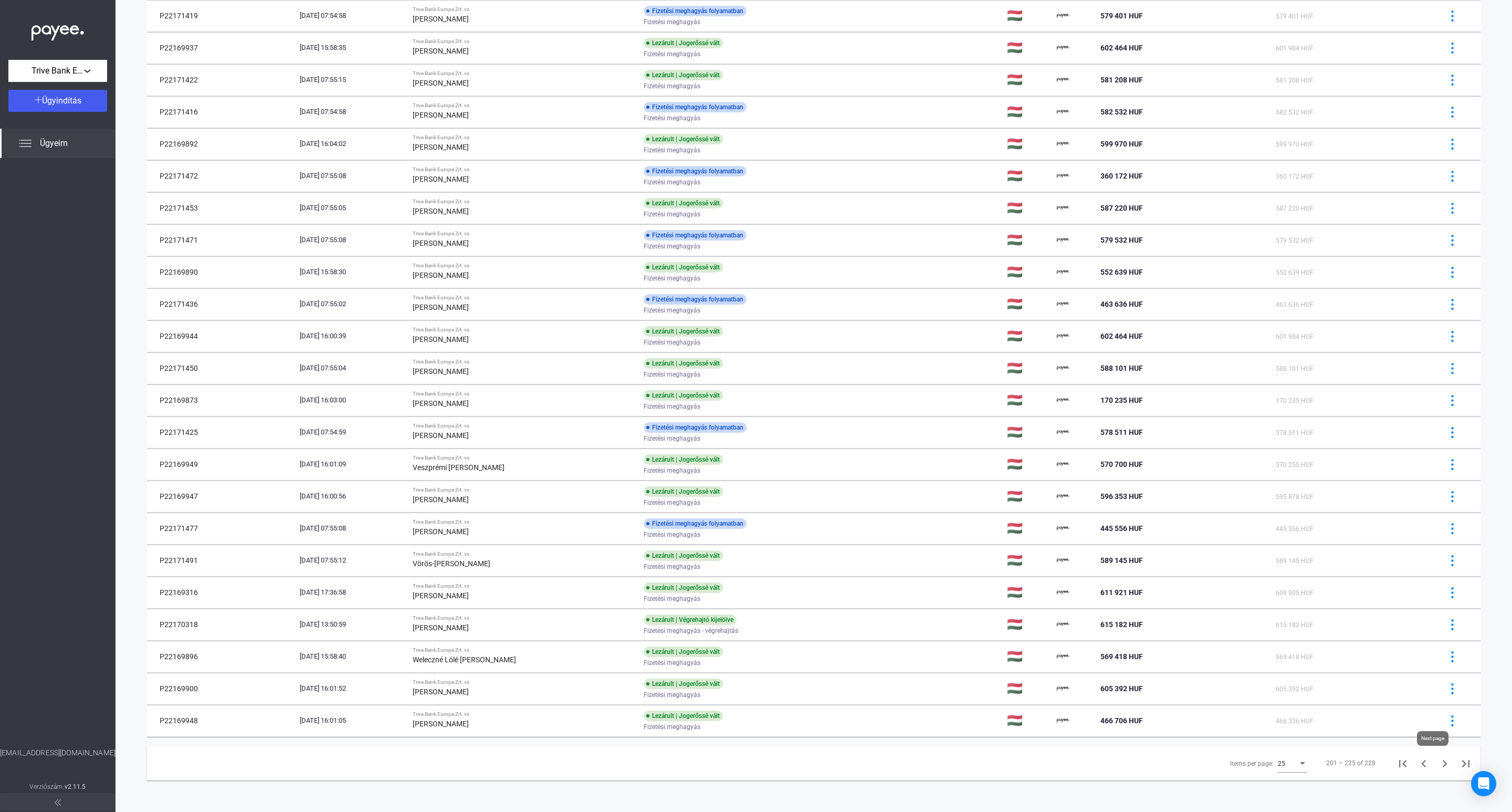
click at [1438, 765] on icon "Next page" at bounding box center [1445, 764] width 15 height 15
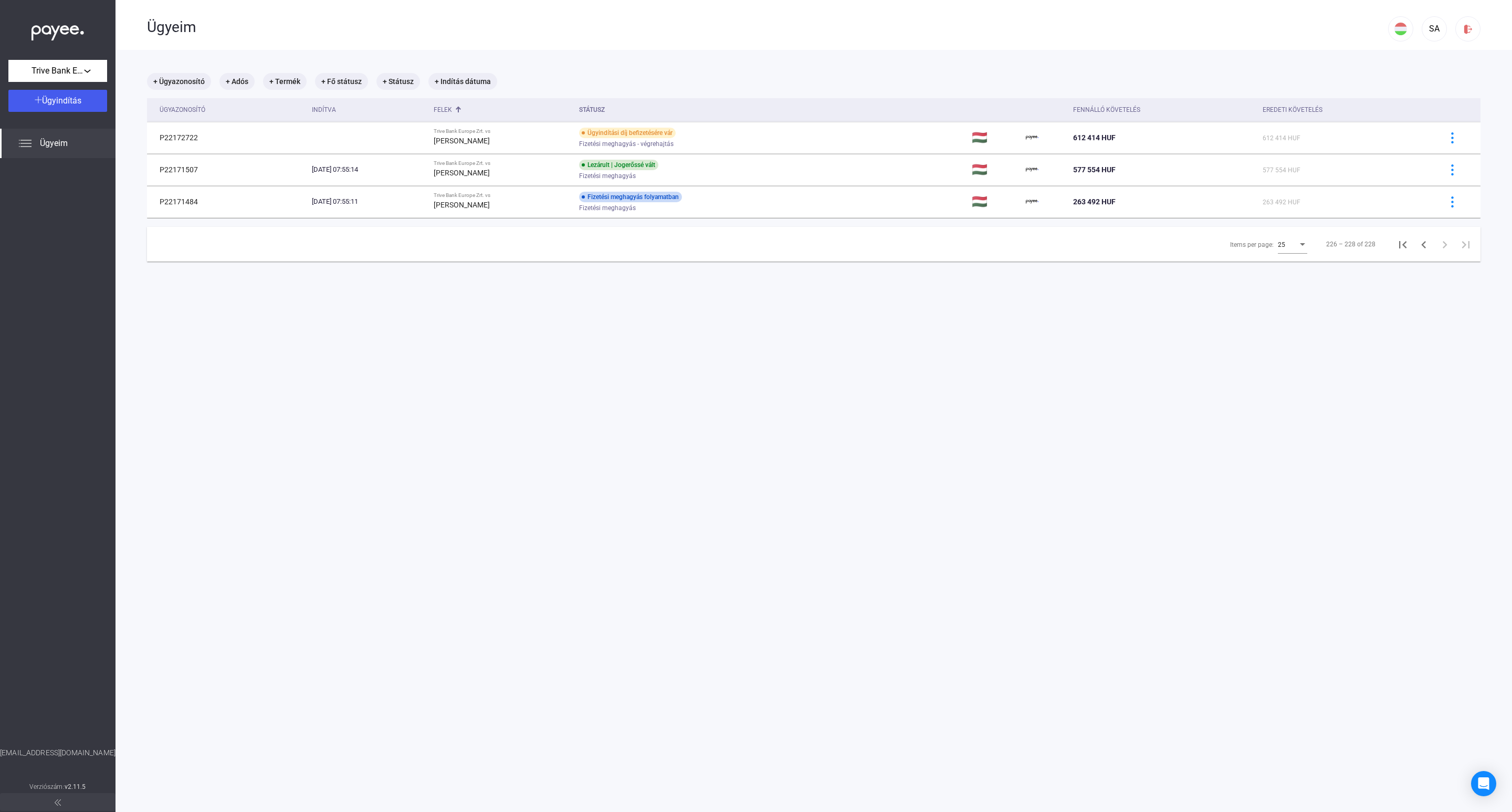
click at [903, 541] on main "+ Ügyazonosító + Adós + Termék + Fő státusz + Státusz + Indítás dátuma Ügyazono…" at bounding box center [814, 455] width 1397 height 812
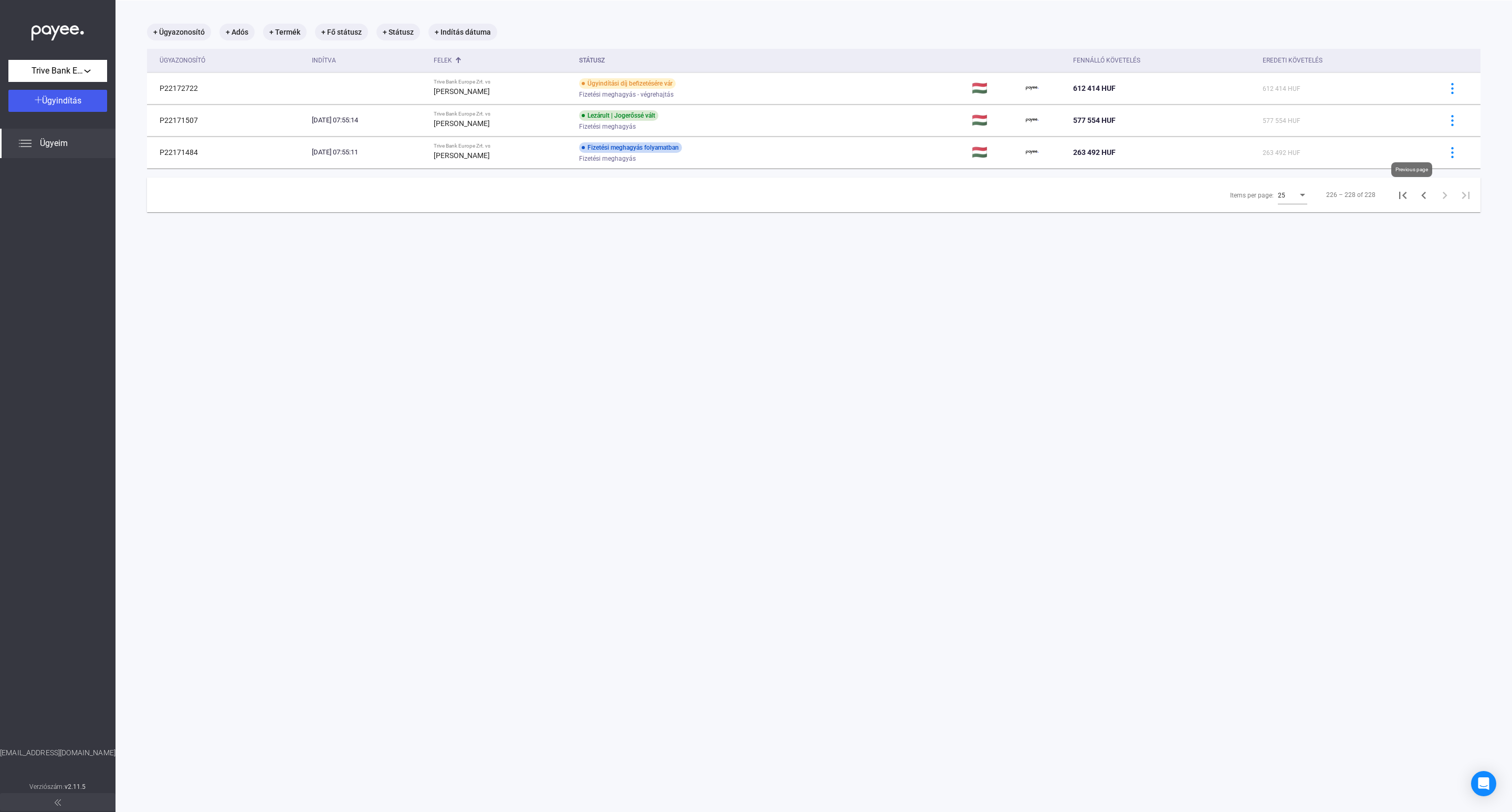
click at [1417, 197] on icon "Previous page" at bounding box center [1424, 196] width 15 height 15
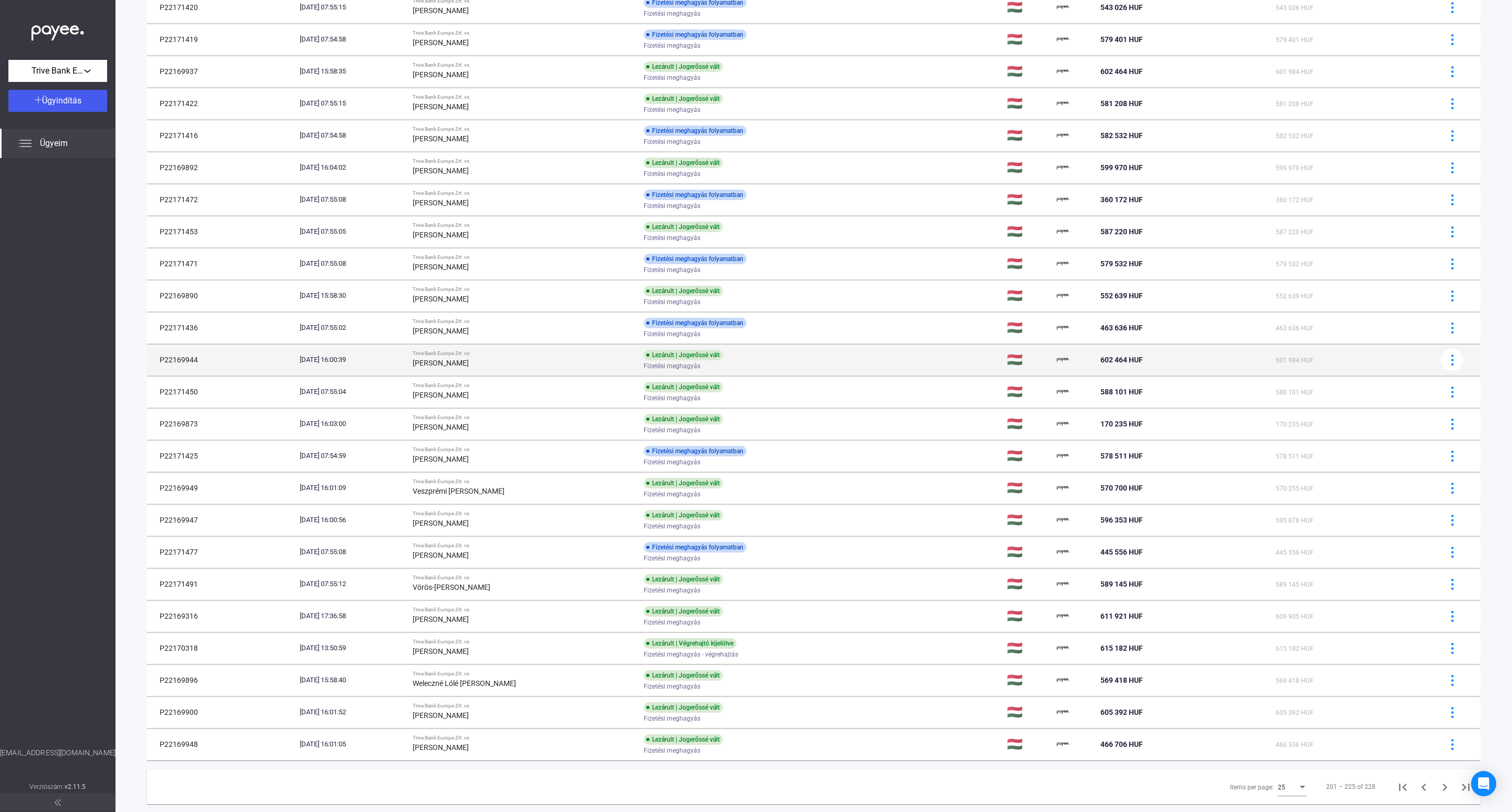
scroll to position [191, 0]
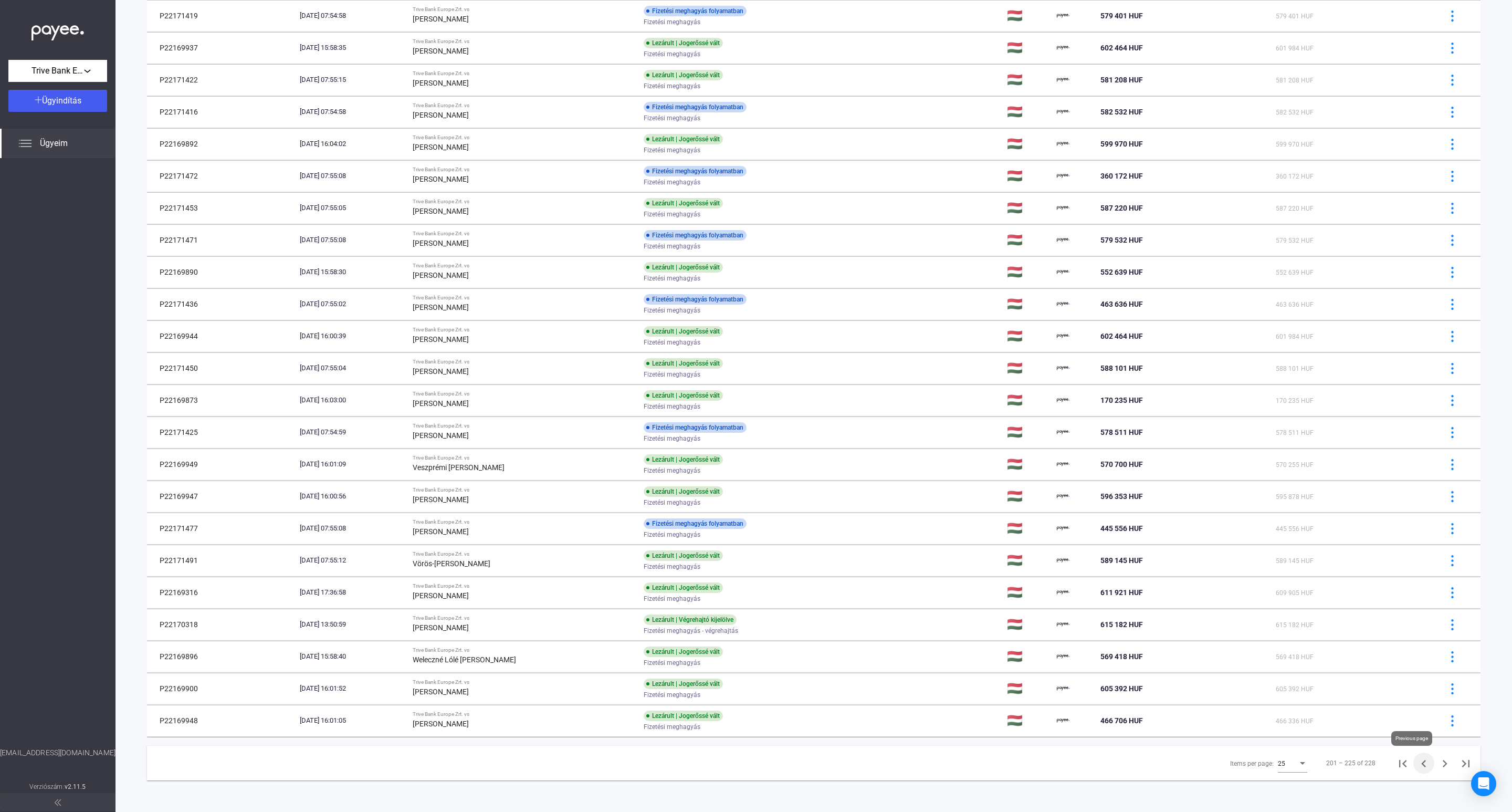
click at [1417, 763] on icon "Previous page" at bounding box center [1424, 764] width 15 height 15
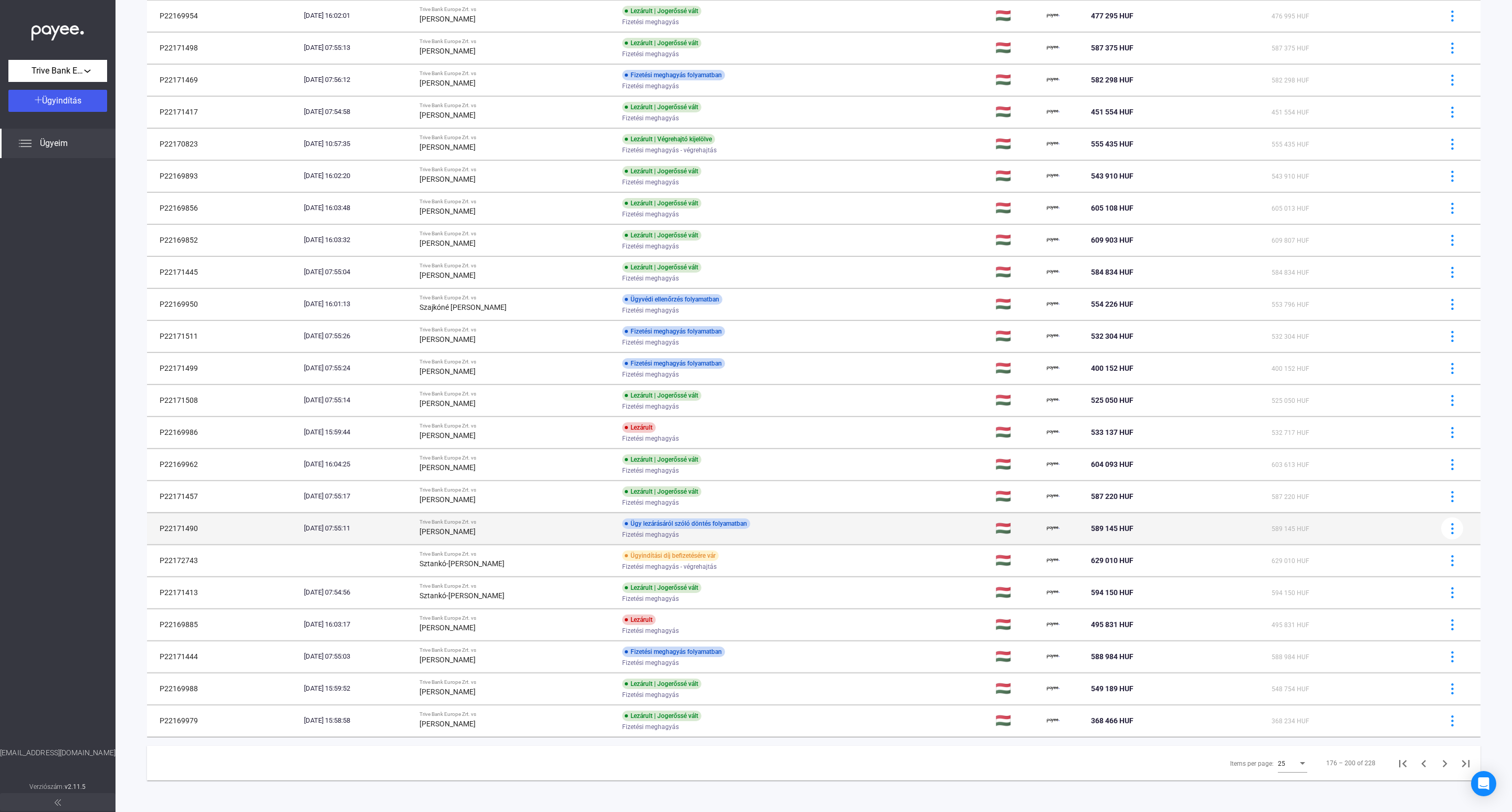
scroll to position [191, 0]
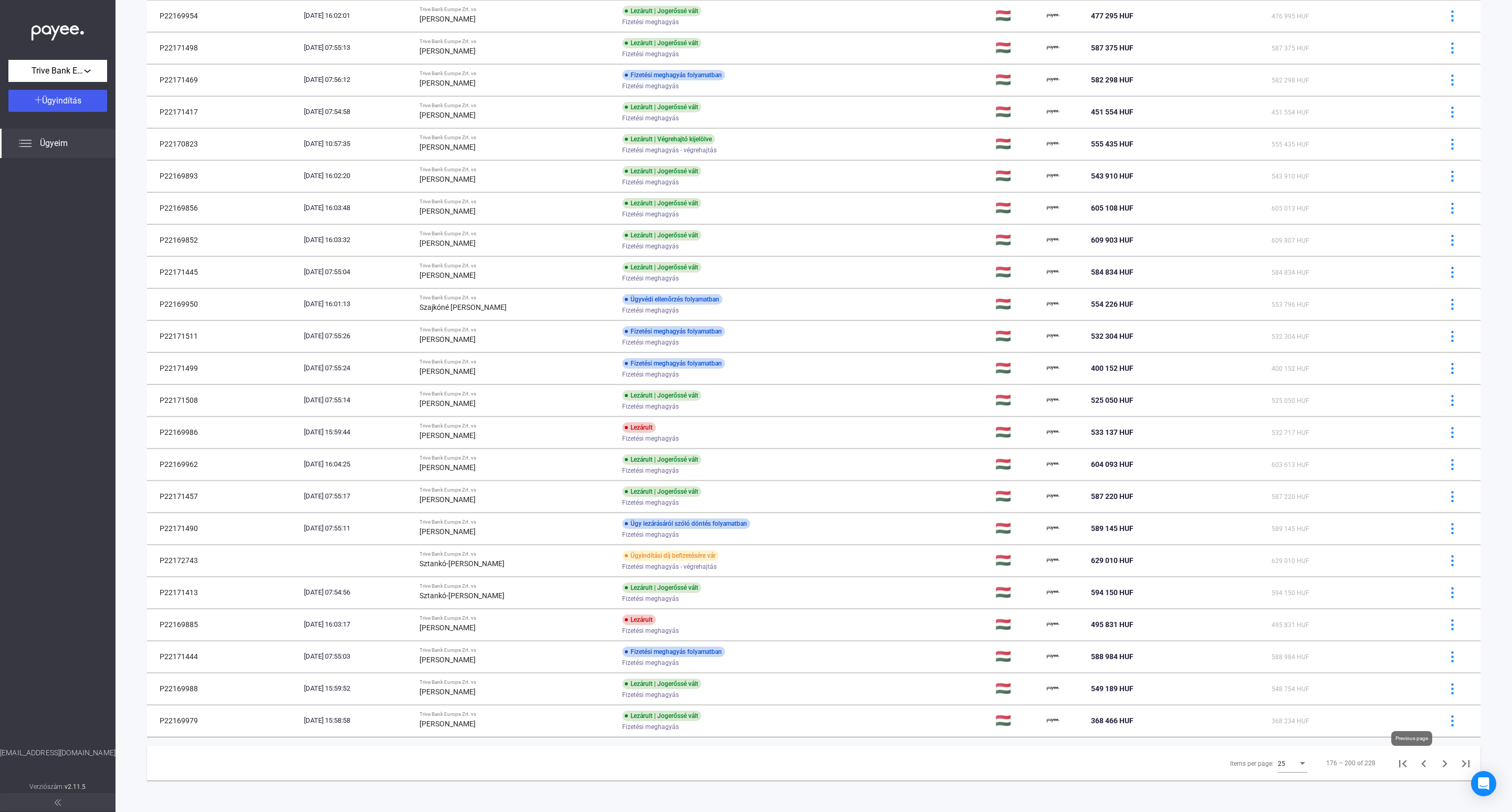
click at [1417, 761] on icon "Previous page" at bounding box center [1424, 764] width 15 height 15
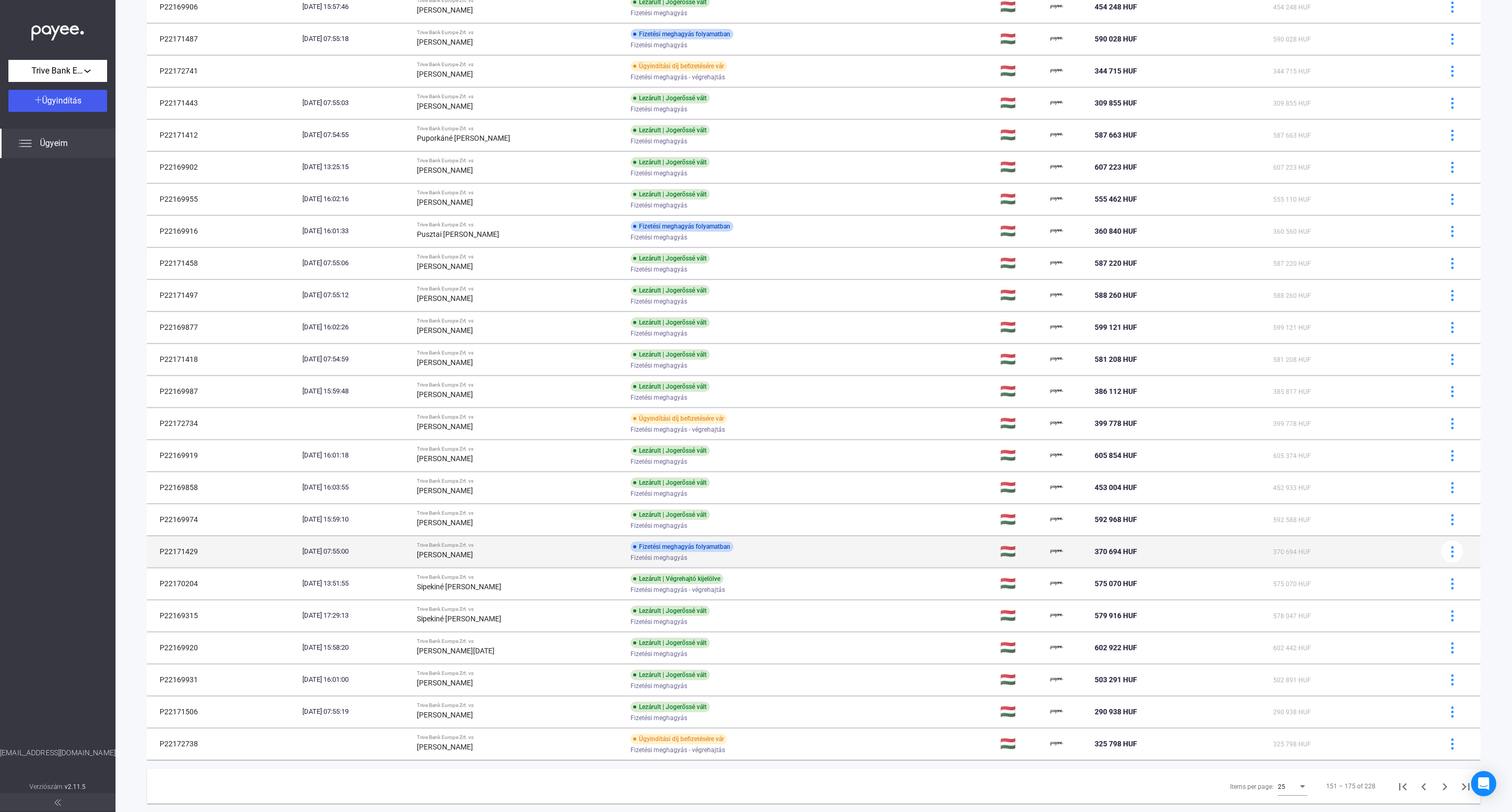
scroll to position [191, 0]
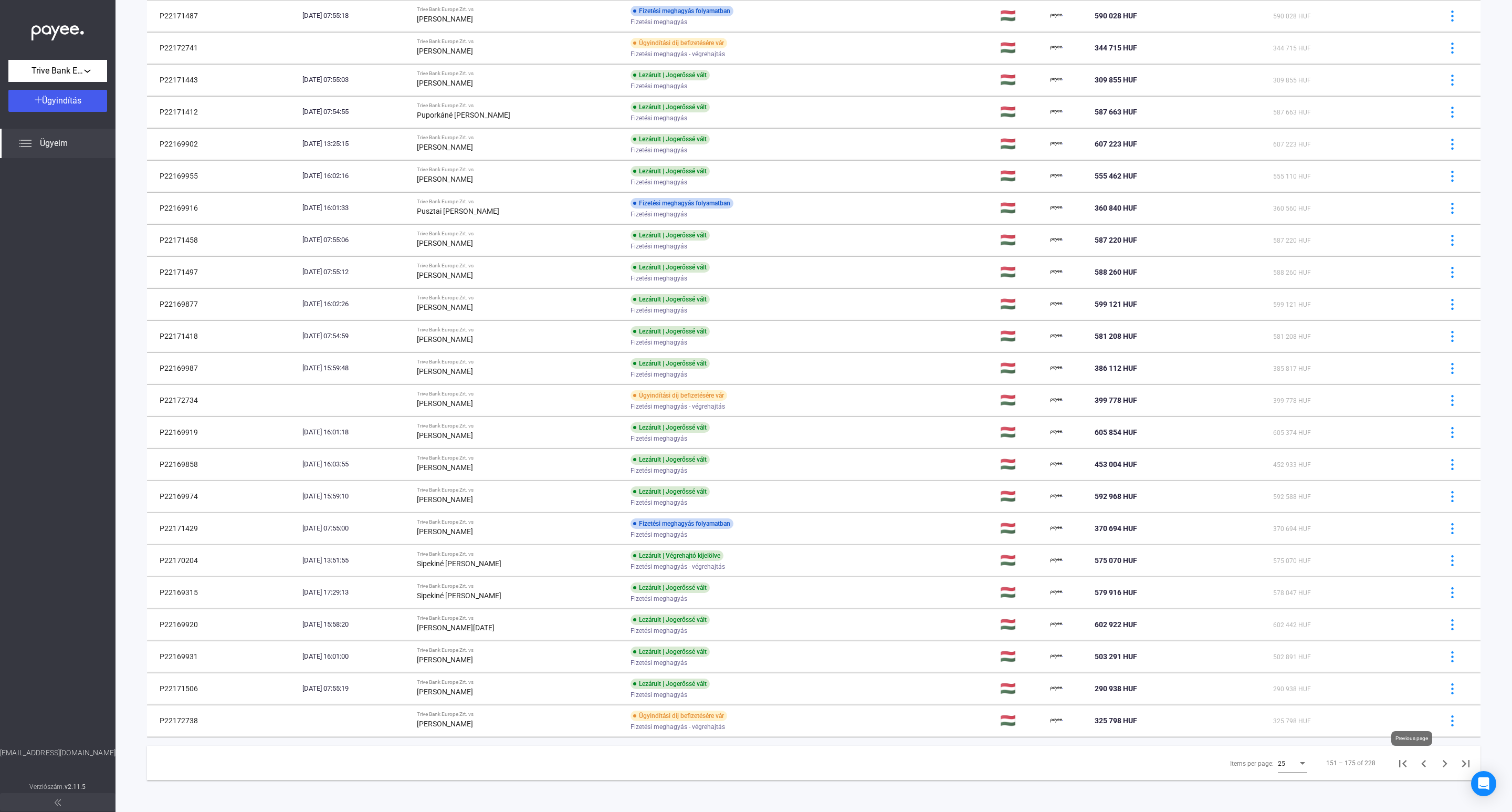
click at [1421, 762] on icon "Previous page" at bounding box center [1423, 764] width 4 height 7
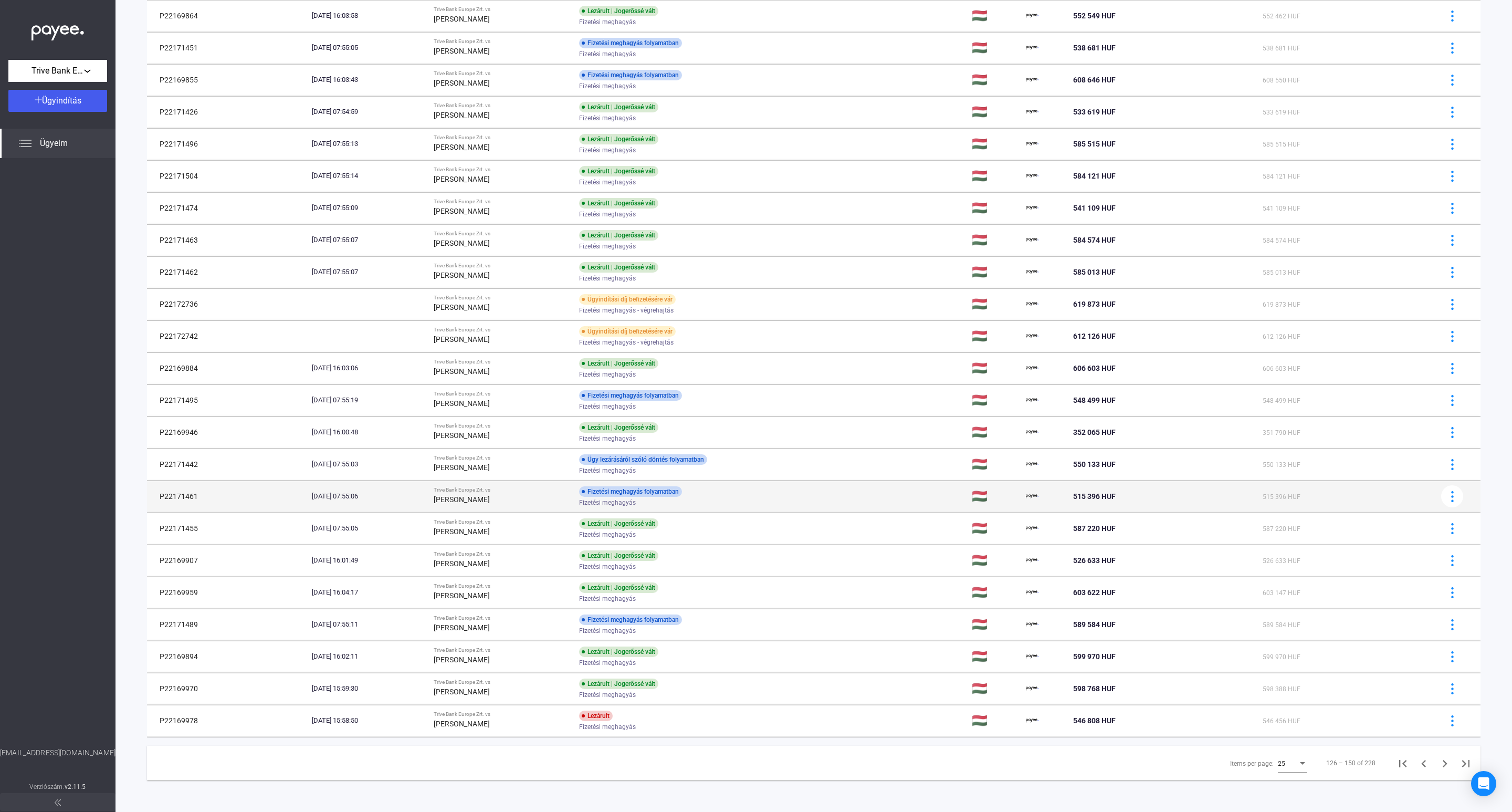
scroll to position [191, 0]
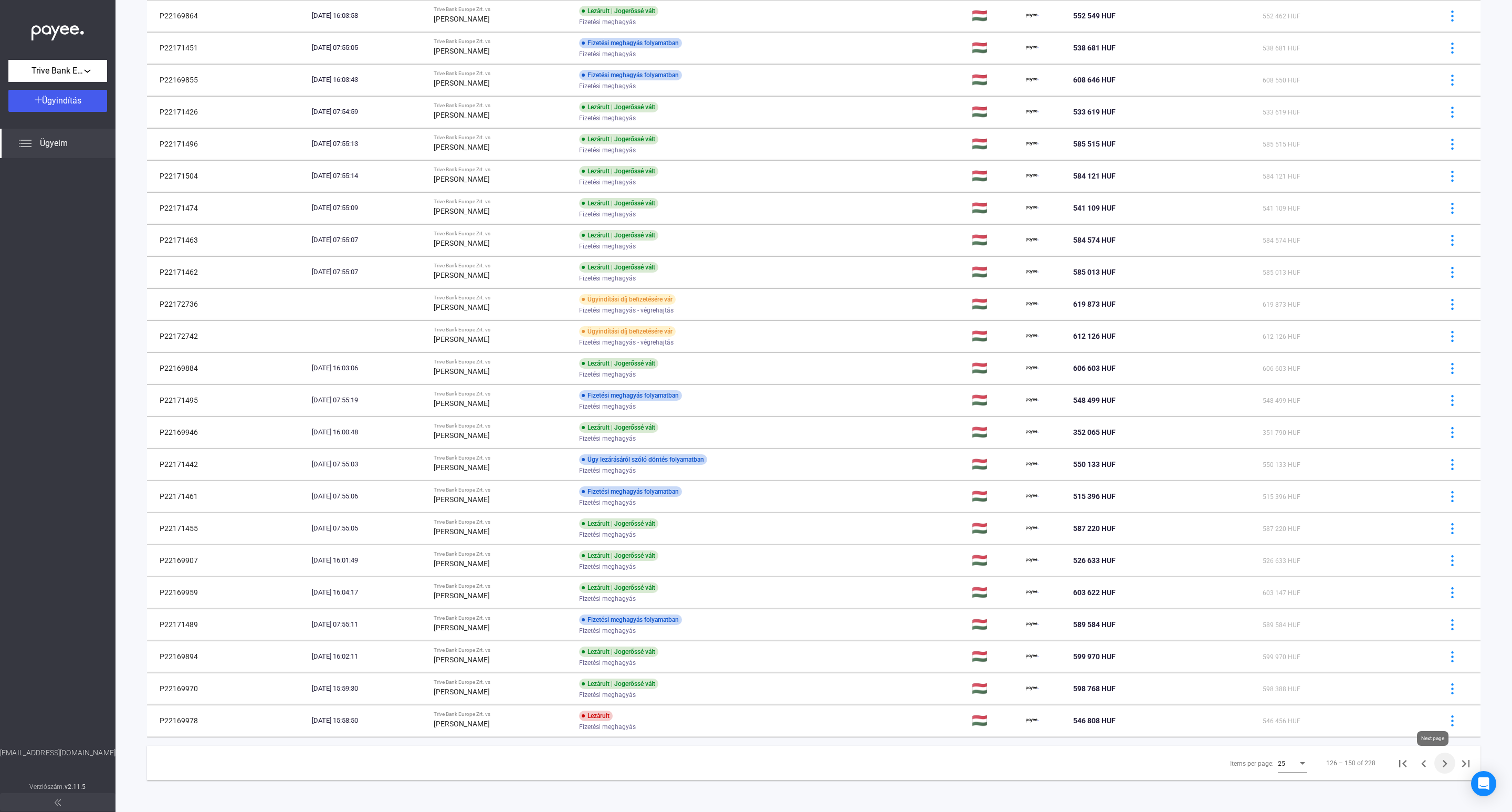
click at [1444, 765] on icon "Next page" at bounding box center [1445, 764] width 4 height 7
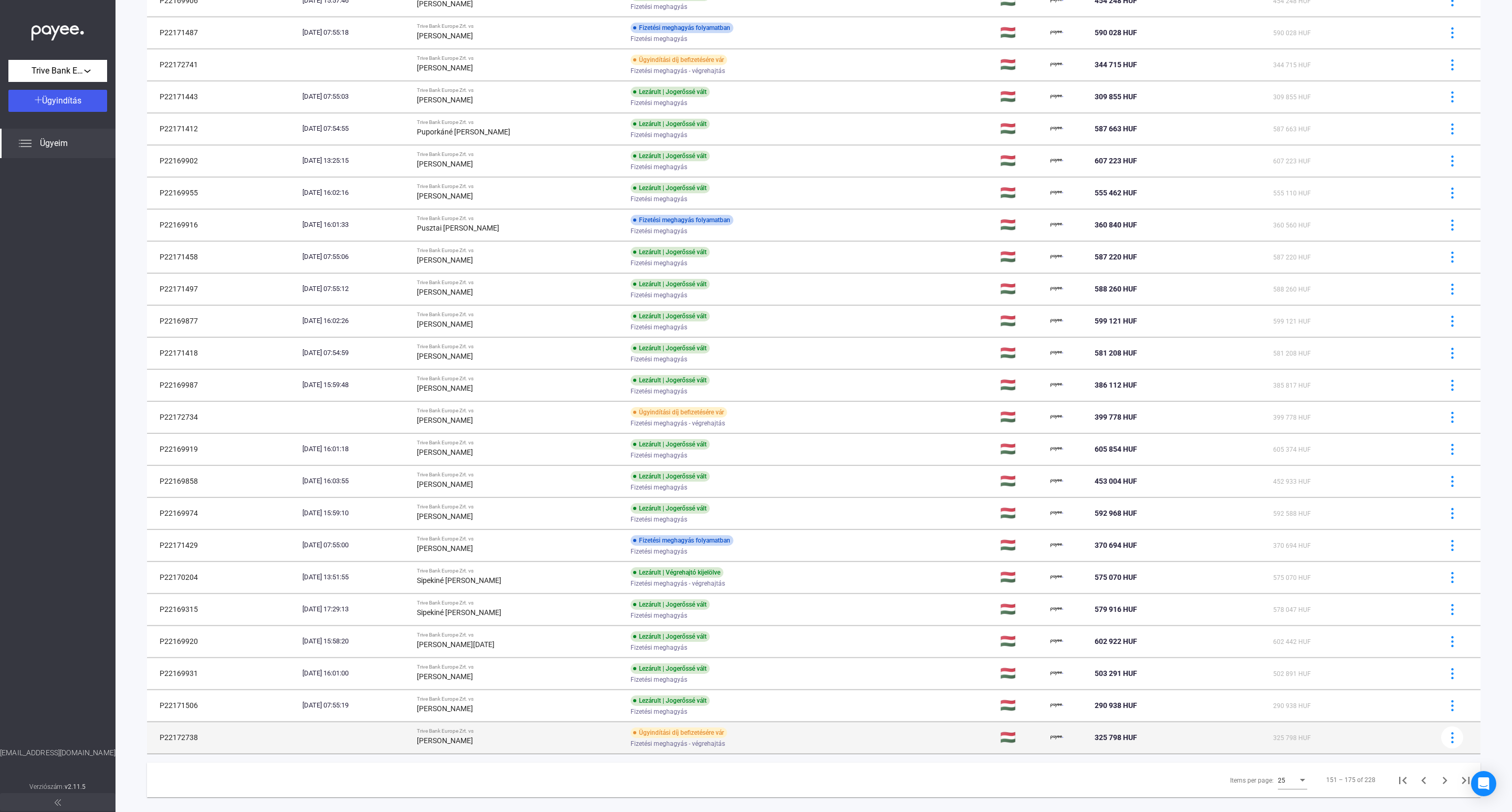
scroll to position [191, 0]
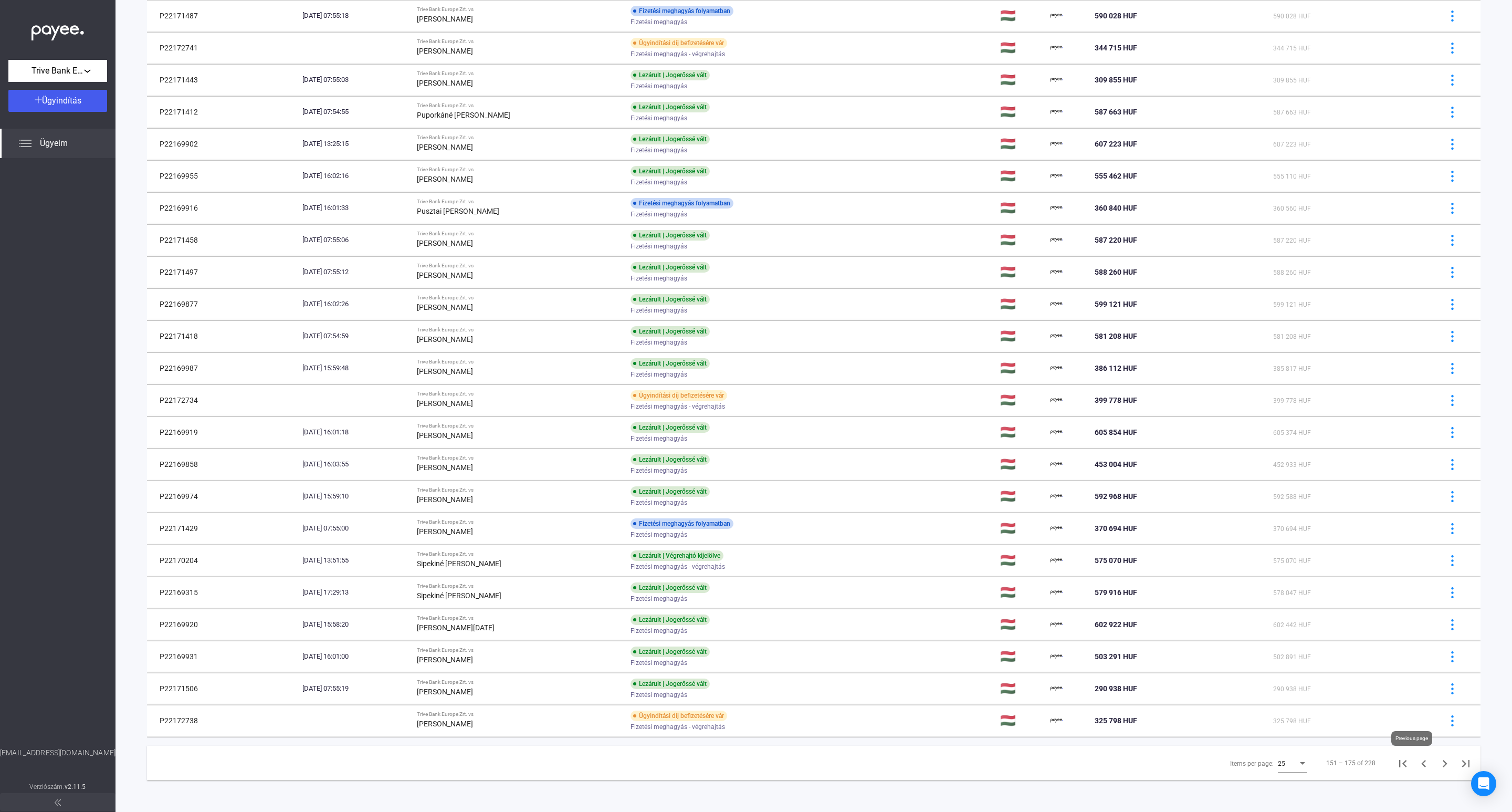
click at [1417, 768] on icon "Previous page" at bounding box center [1424, 764] width 15 height 15
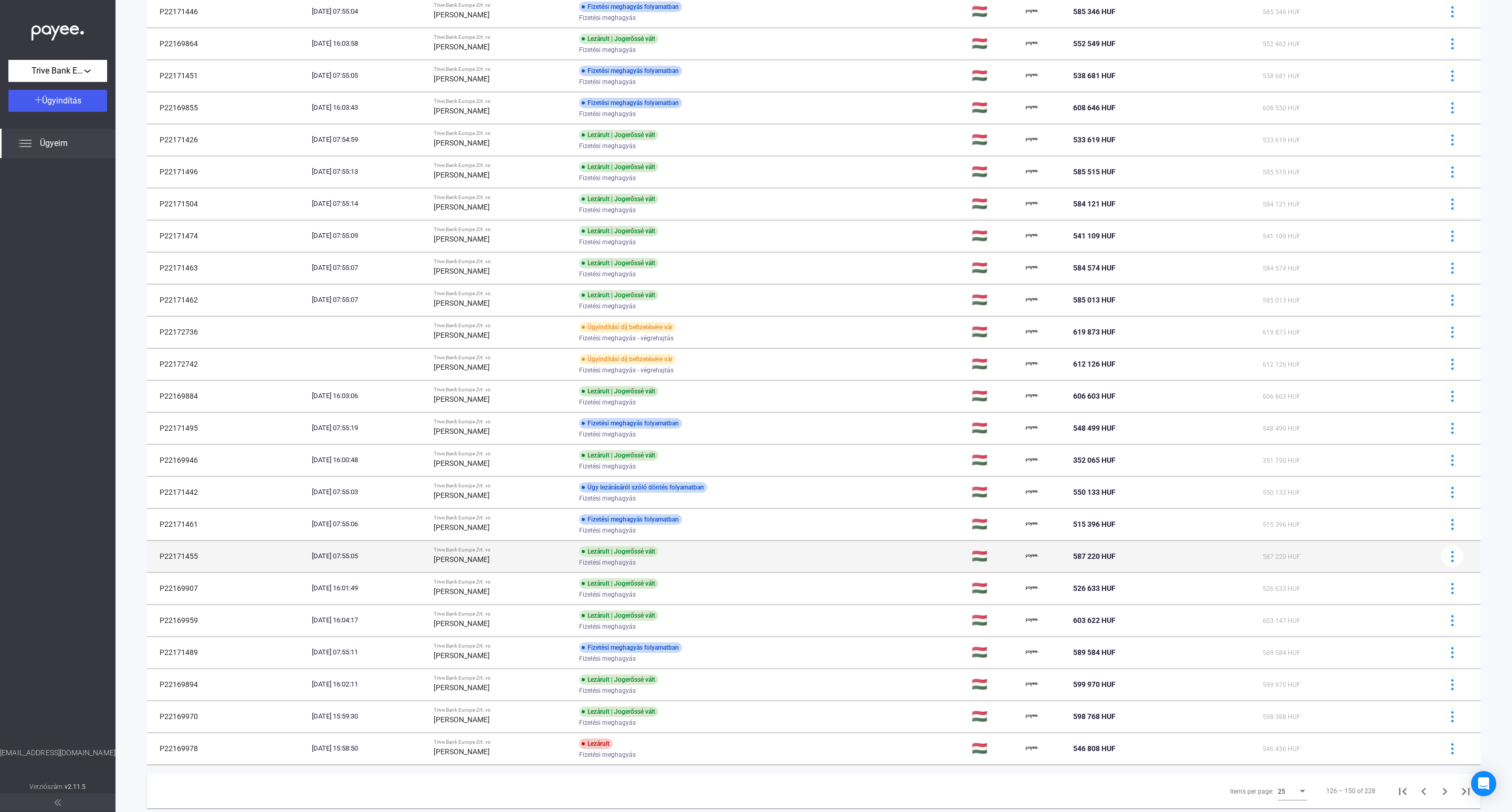
scroll to position [191, 0]
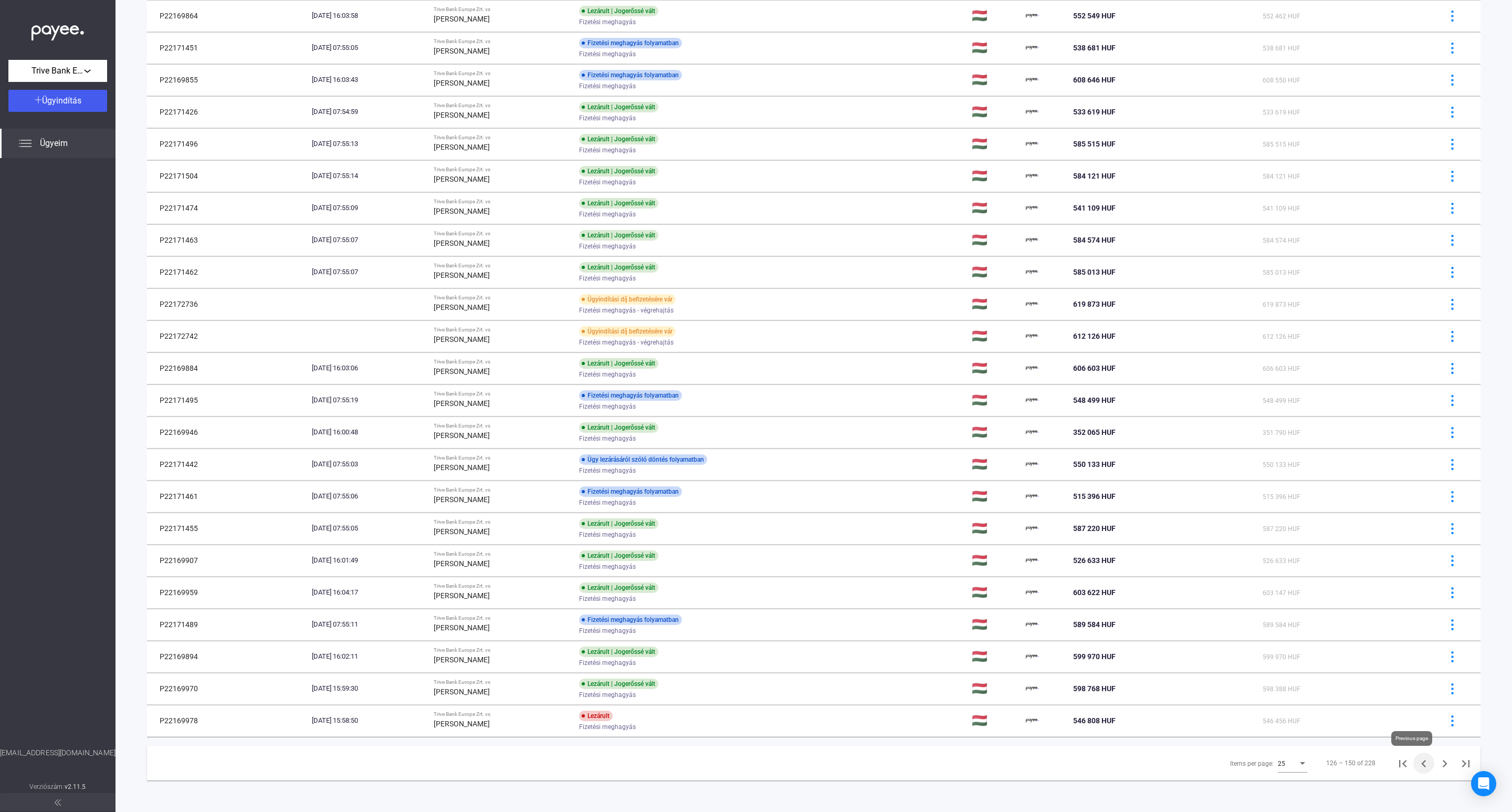
click at [1417, 759] on icon "Previous page" at bounding box center [1424, 764] width 15 height 15
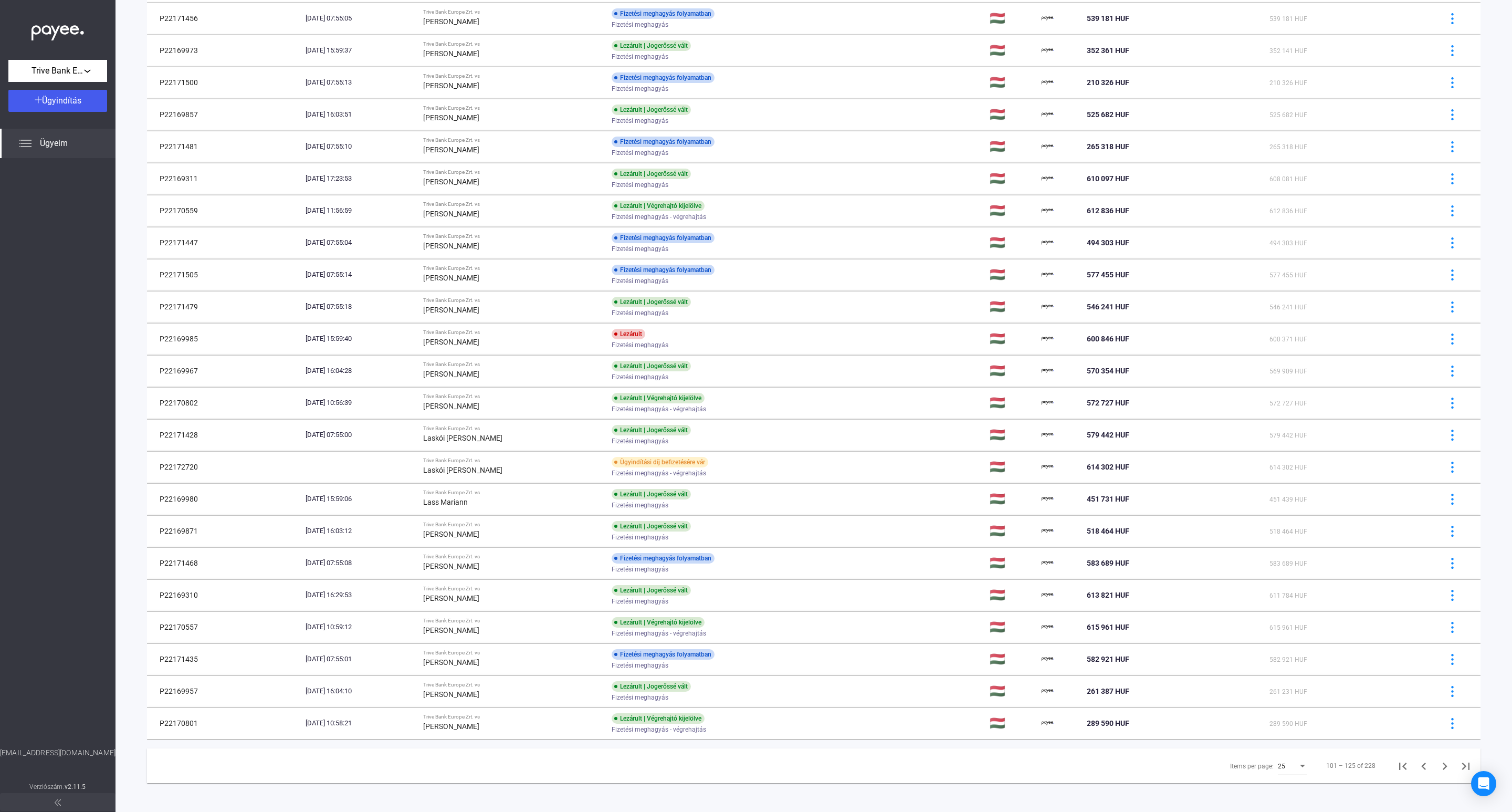
scroll to position [191, 0]
click at [1417, 768] on icon "Previous page" at bounding box center [1424, 764] width 15 height 15
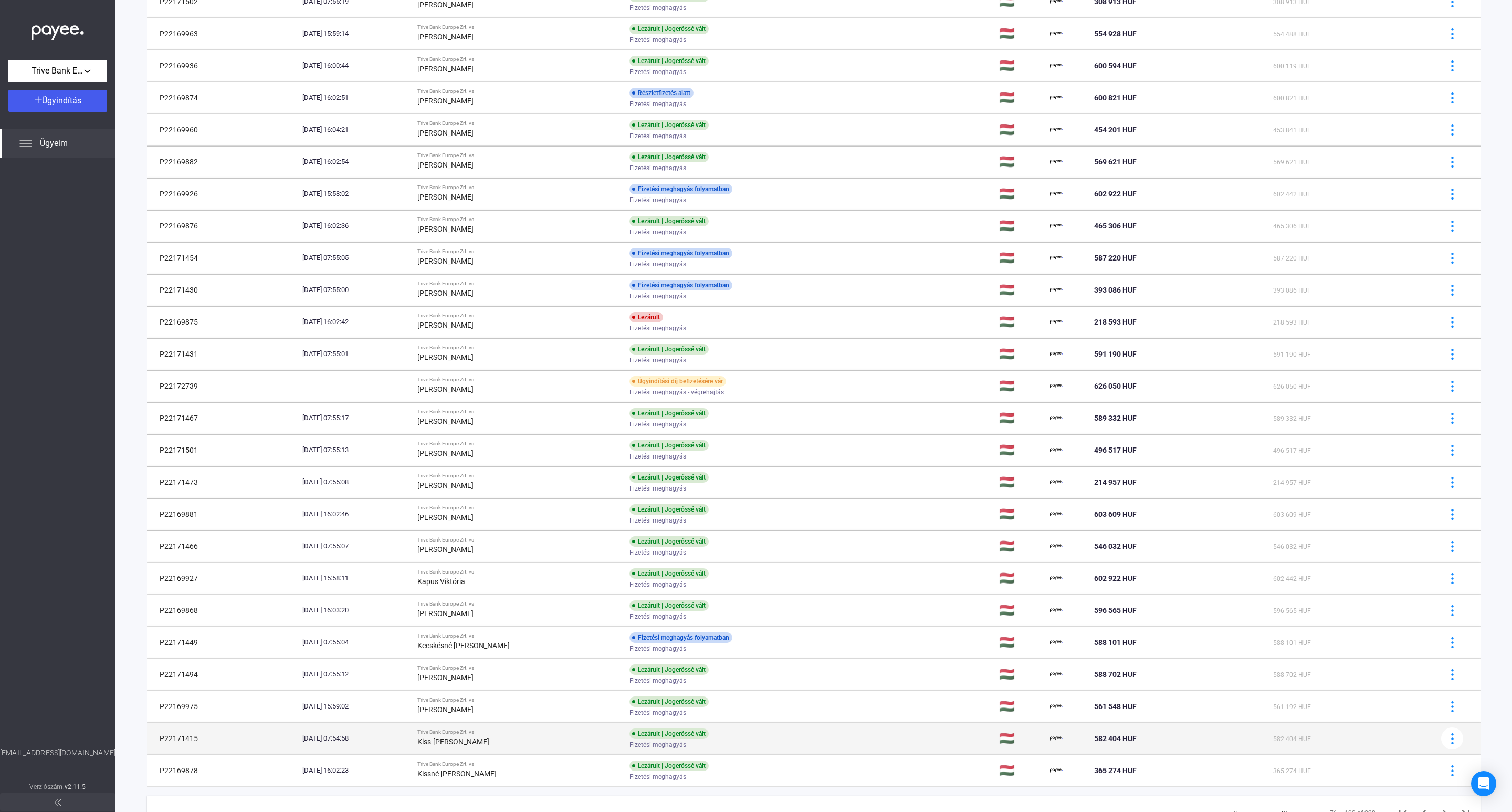
scroll to position [191, 0]
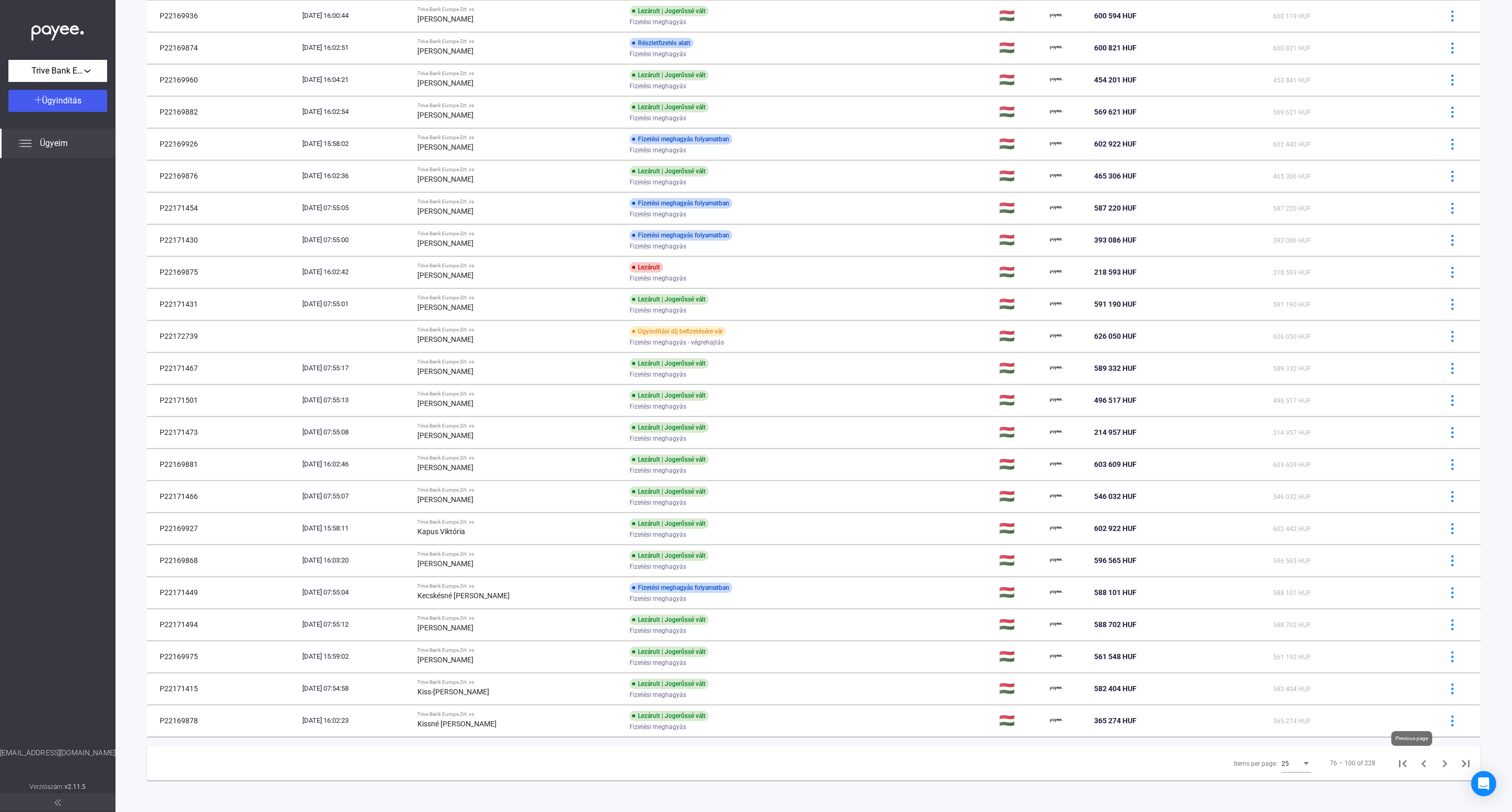
click at [1417, 762] on icon "Previous page" at bounding box center [1424, 764] width 15 height 15
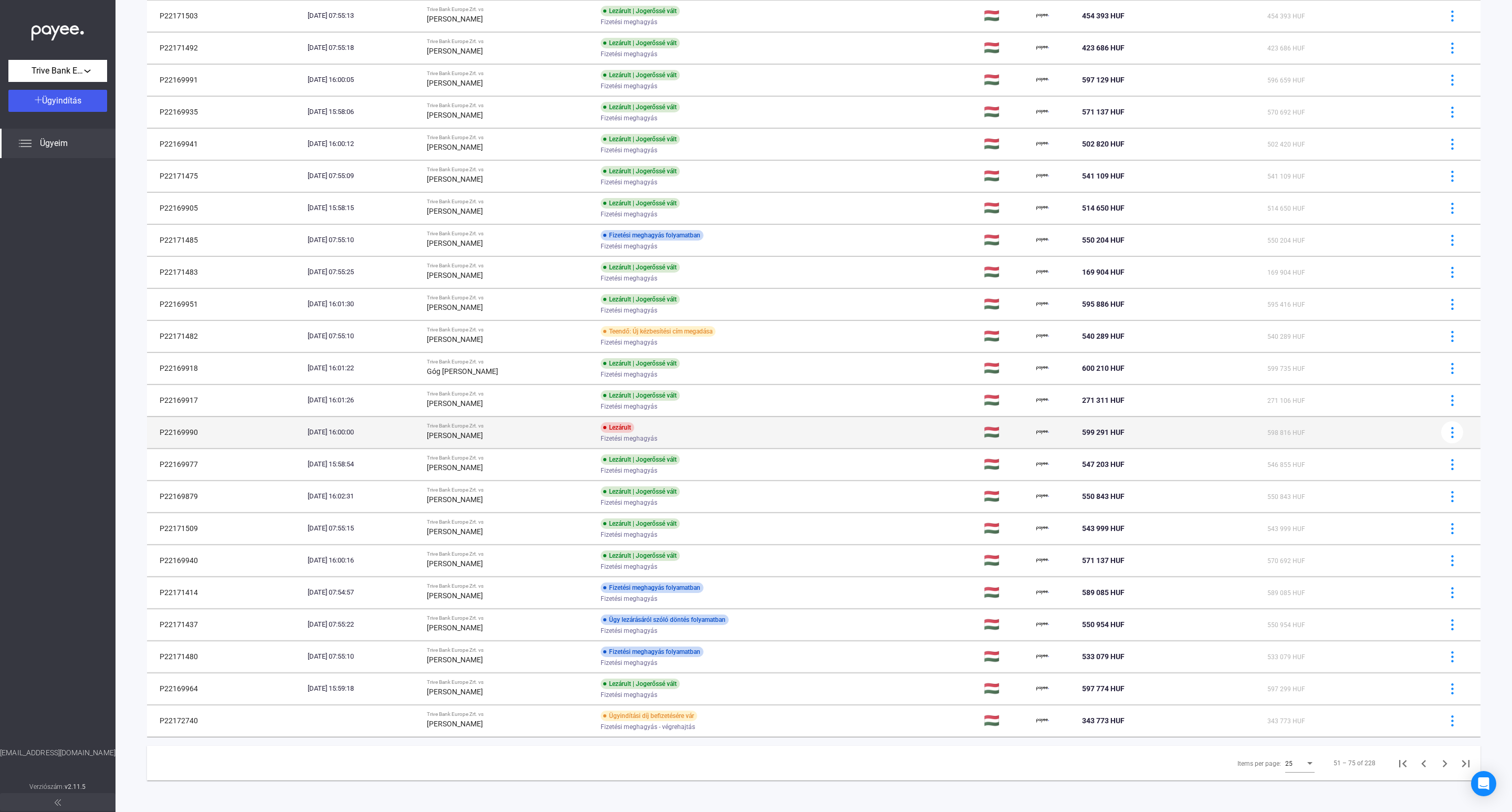
scroll to position [191, 0]
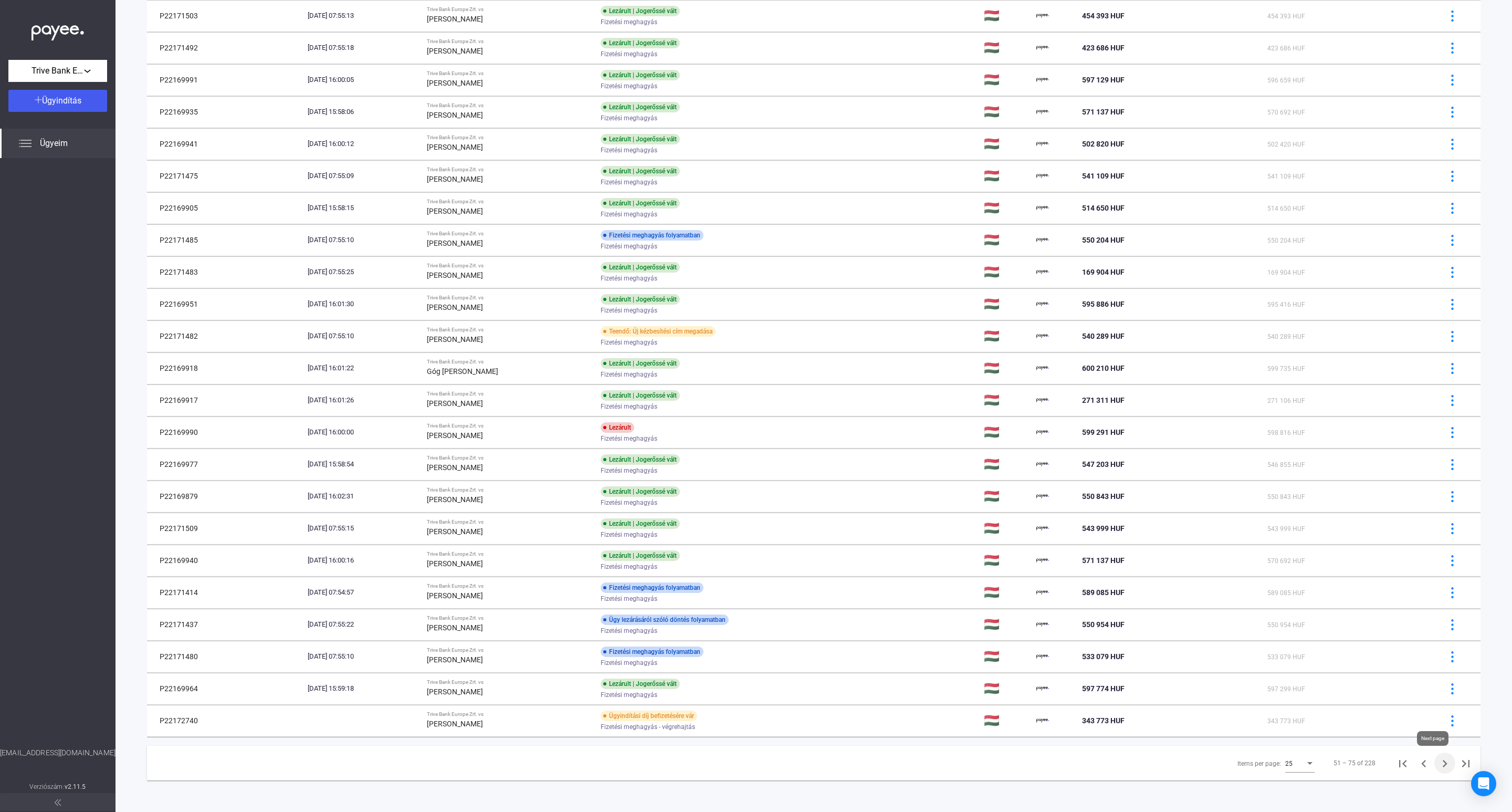
click at [1438, 759] on icon "Next page" at bounding box center [1445, 764] width 15 height 15
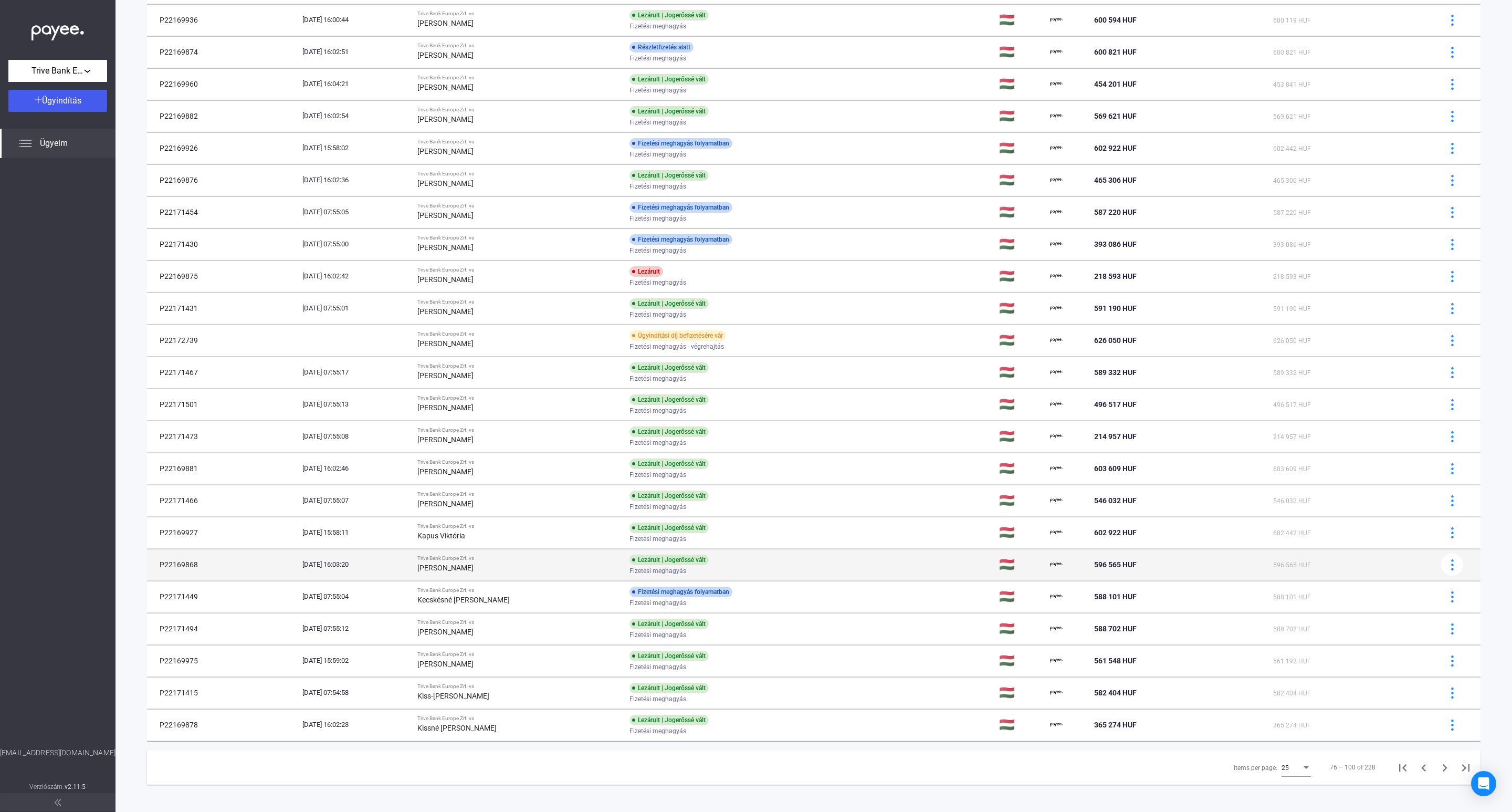
scroll to position [191, 0]
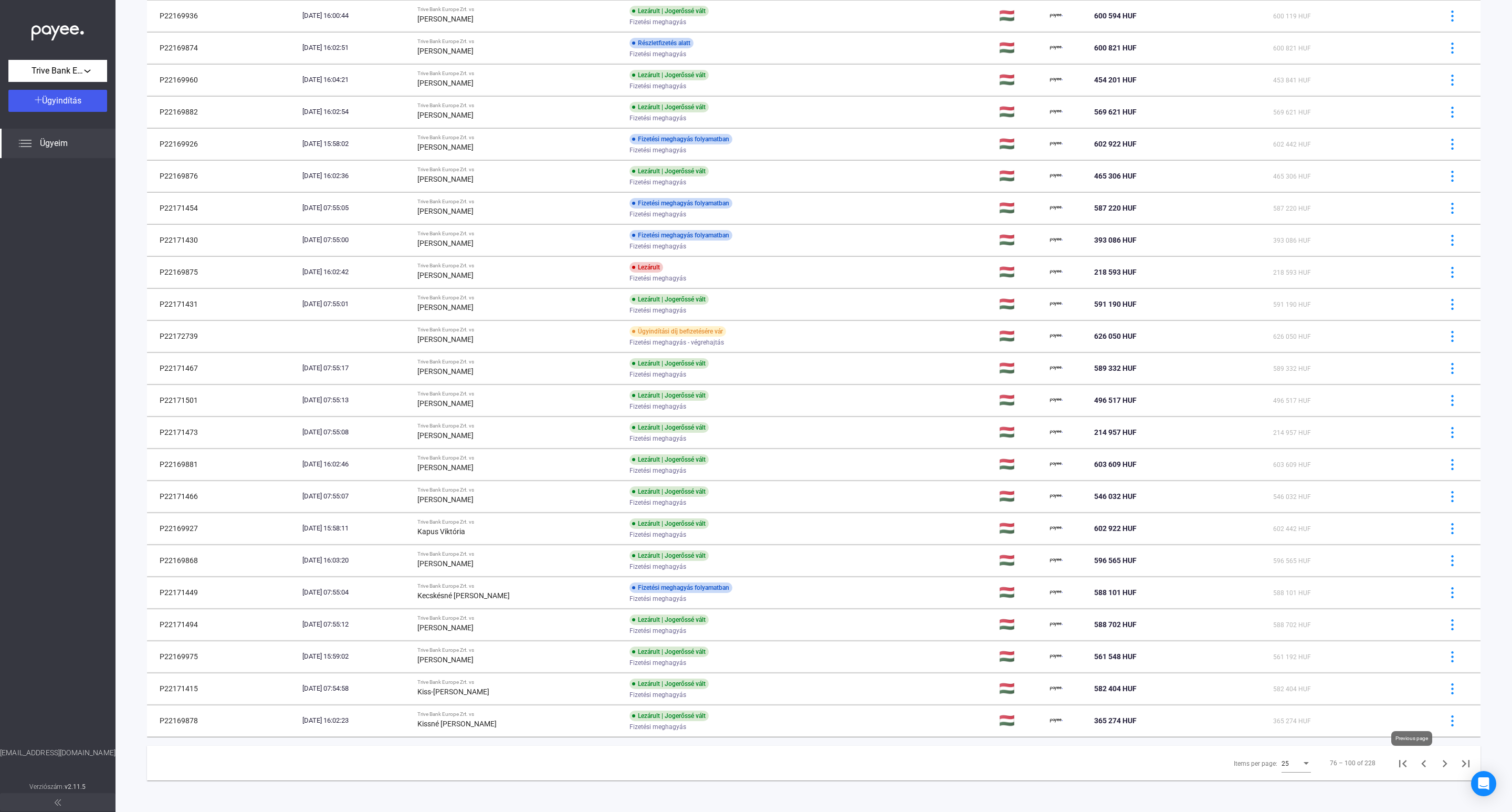
click at [1421, 763] on icon "Previous page" at bounding box center [1423, 764] width 4 height 7
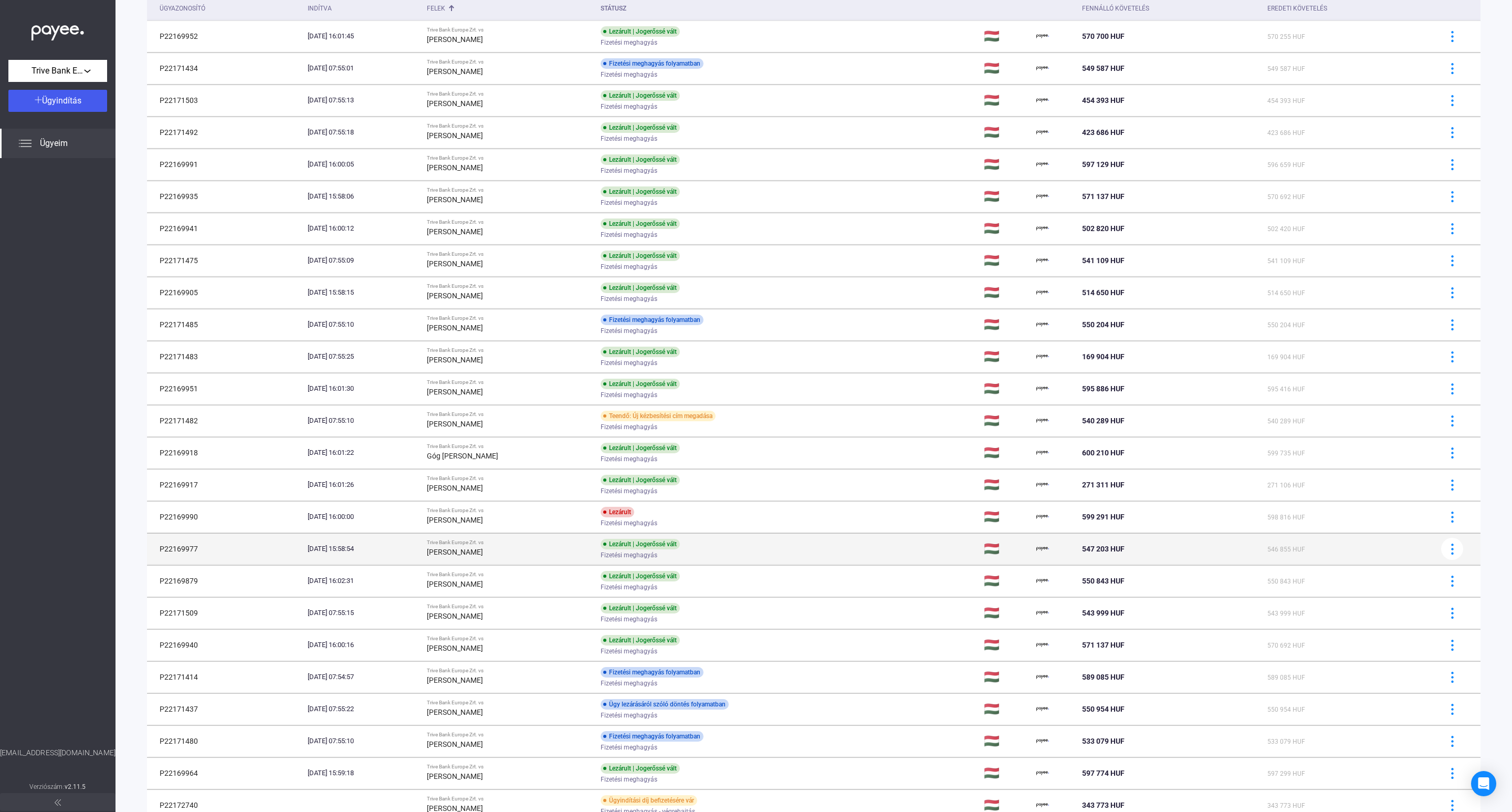
scroll to position [191, 0]
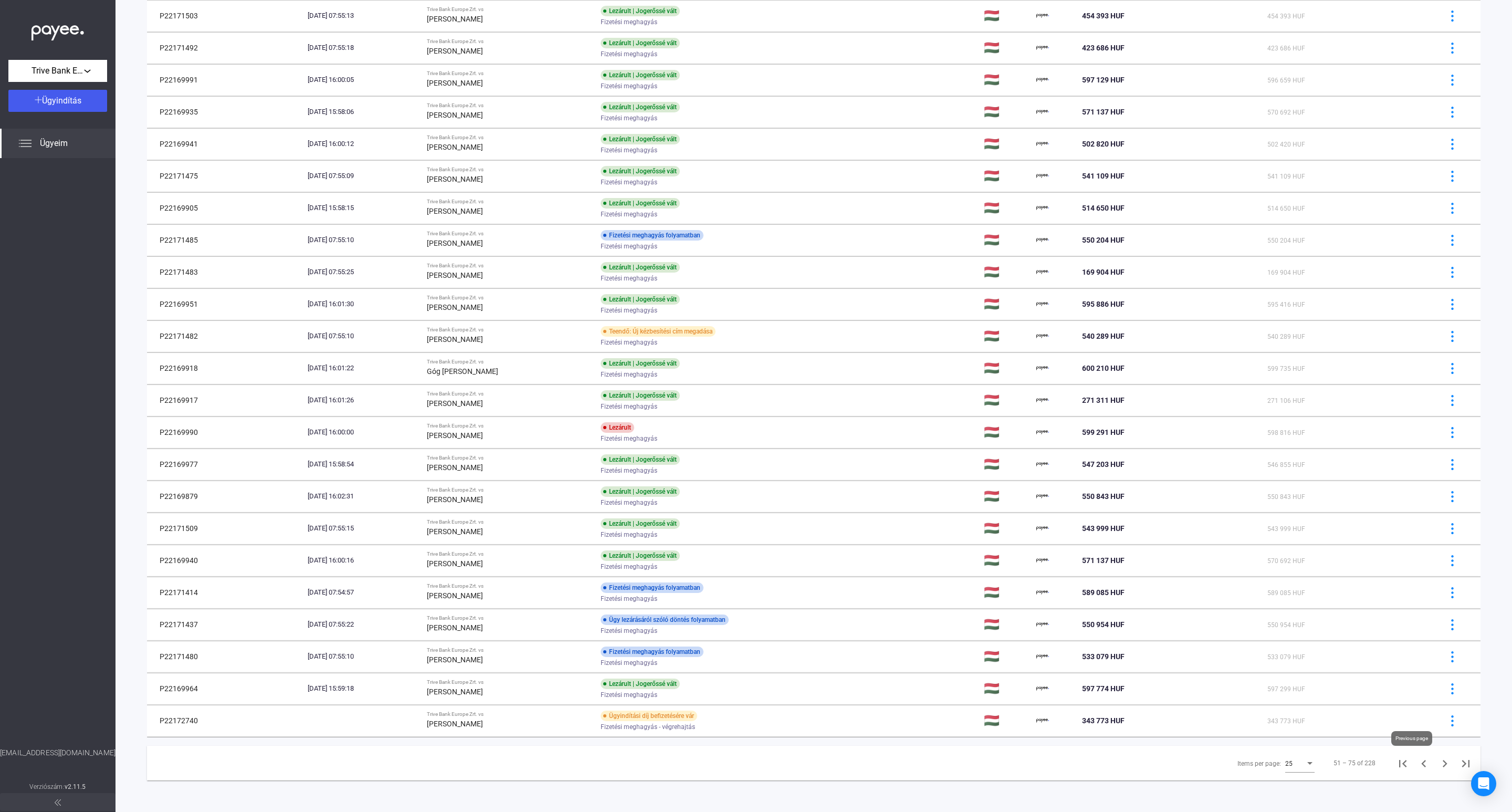
click at [1417, 765] on icon "Previous page" at bounding box center [1424, 764] width 15 height 15
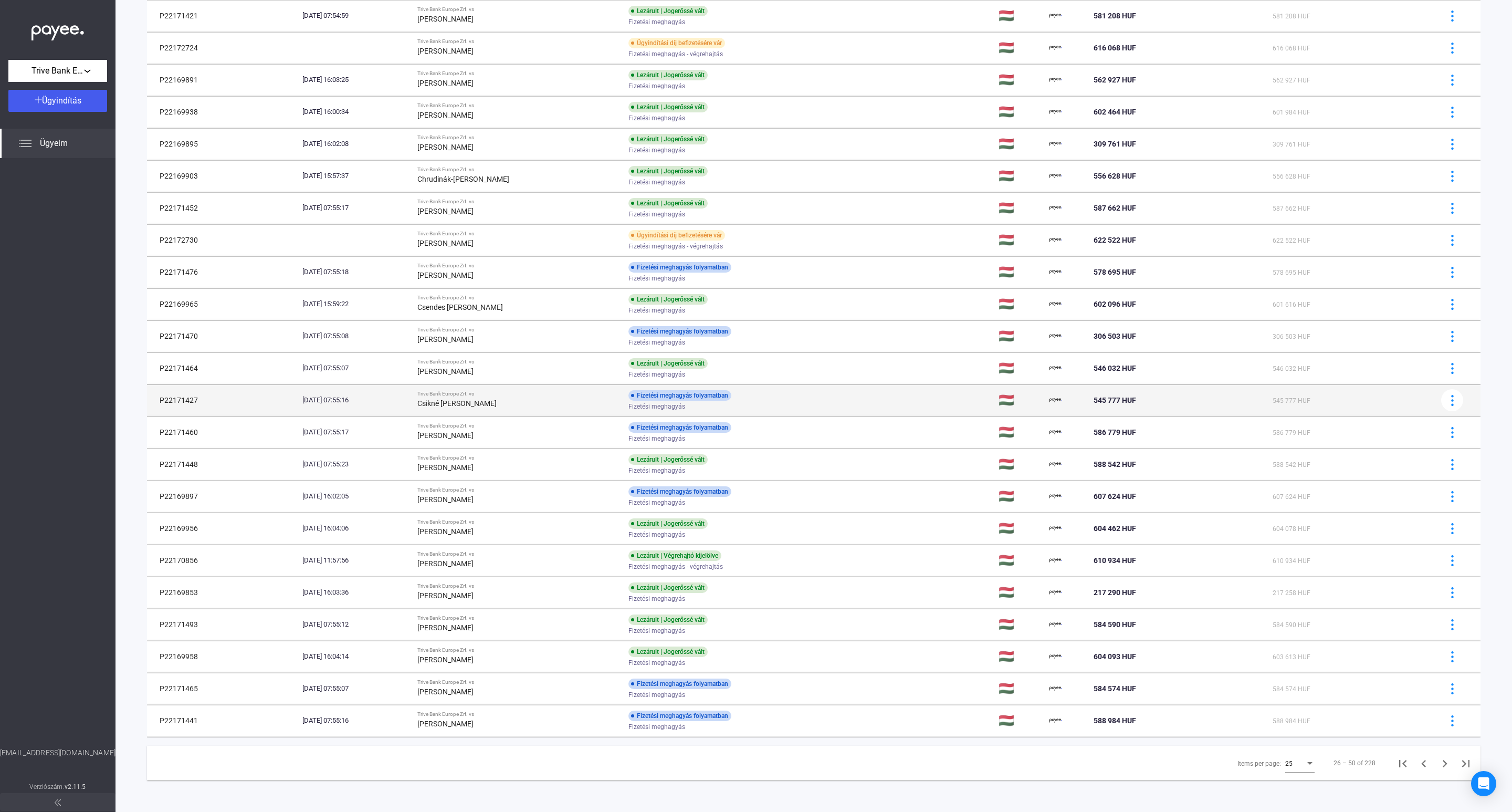
scroll to position [191, 0]
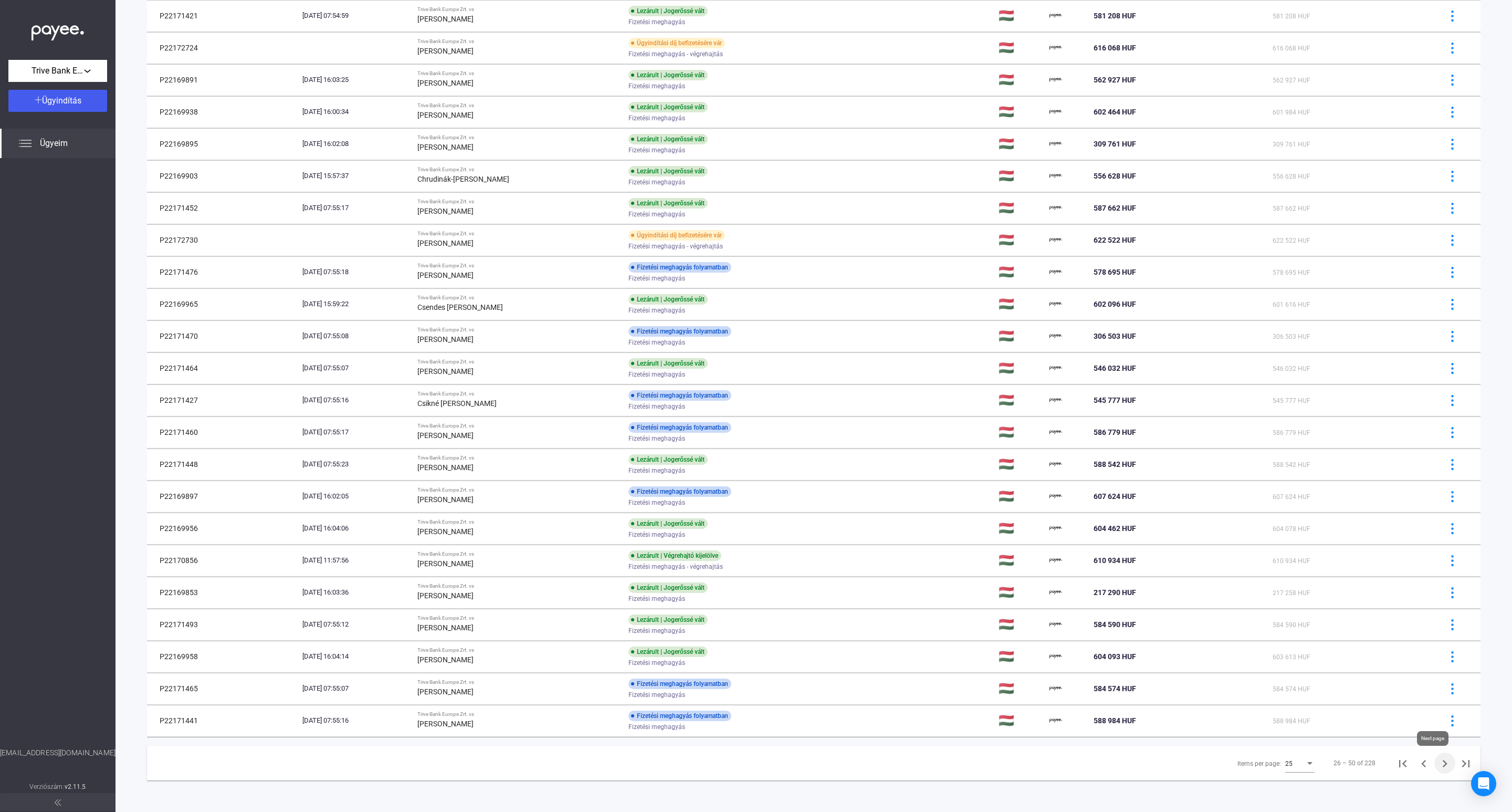
click at [1438, 763] on icon "Next page" at bounding box center [1445, 764] width 15 height 15
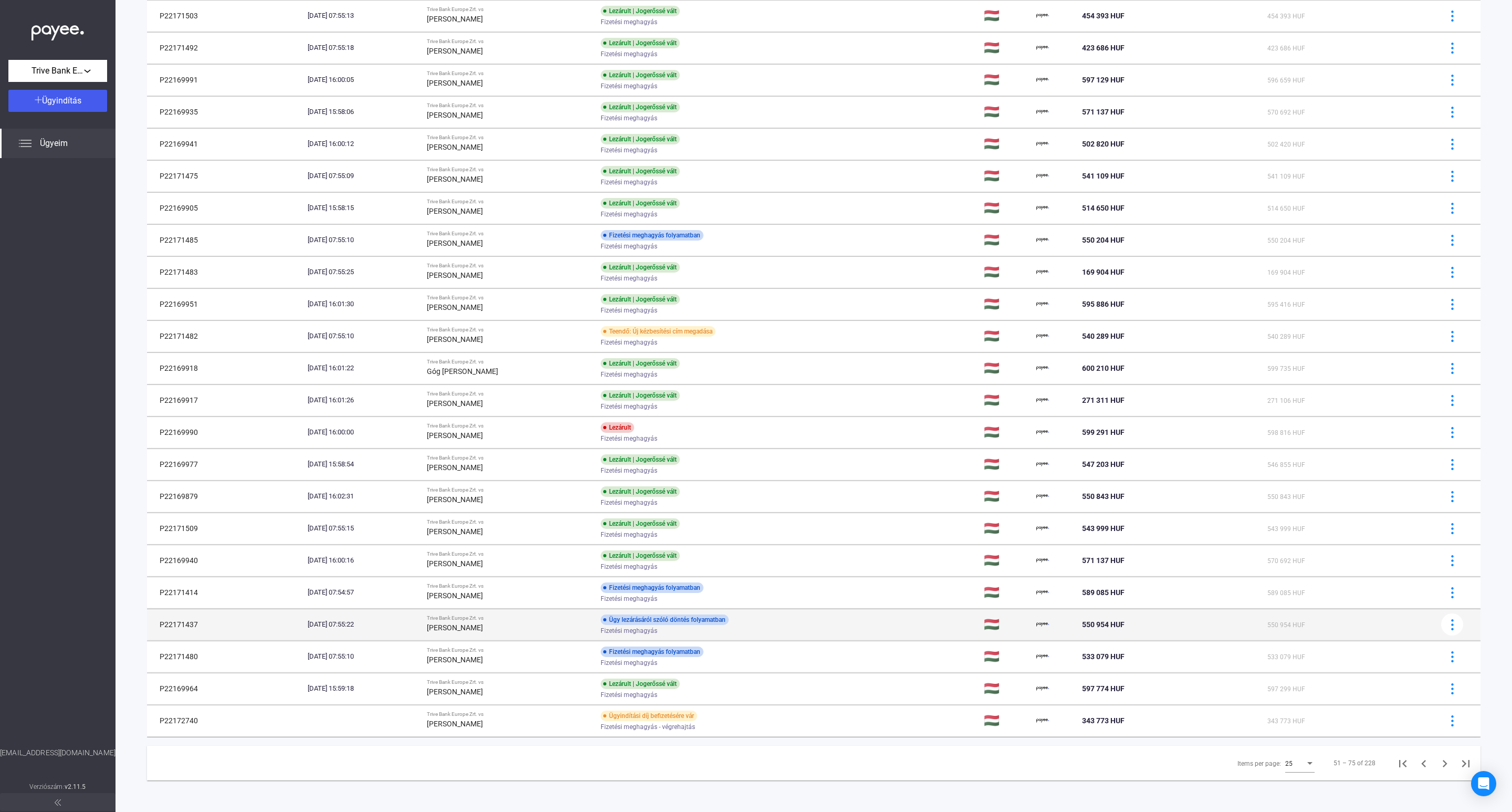
scroll to position [191, 0]
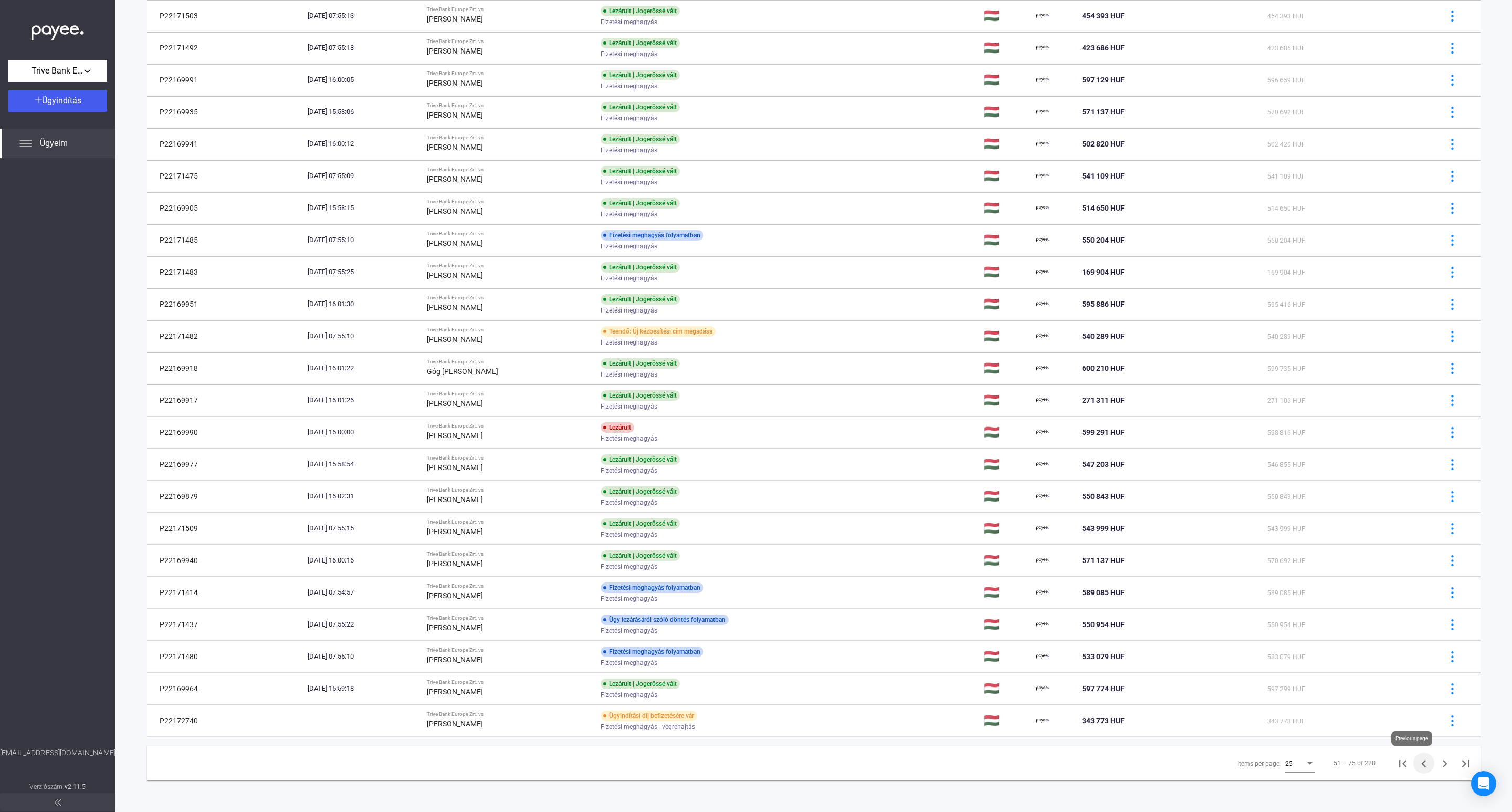
click at [1417, 763] on icon "Previous page" at bounding box center [1424, 764] width 15 height 15
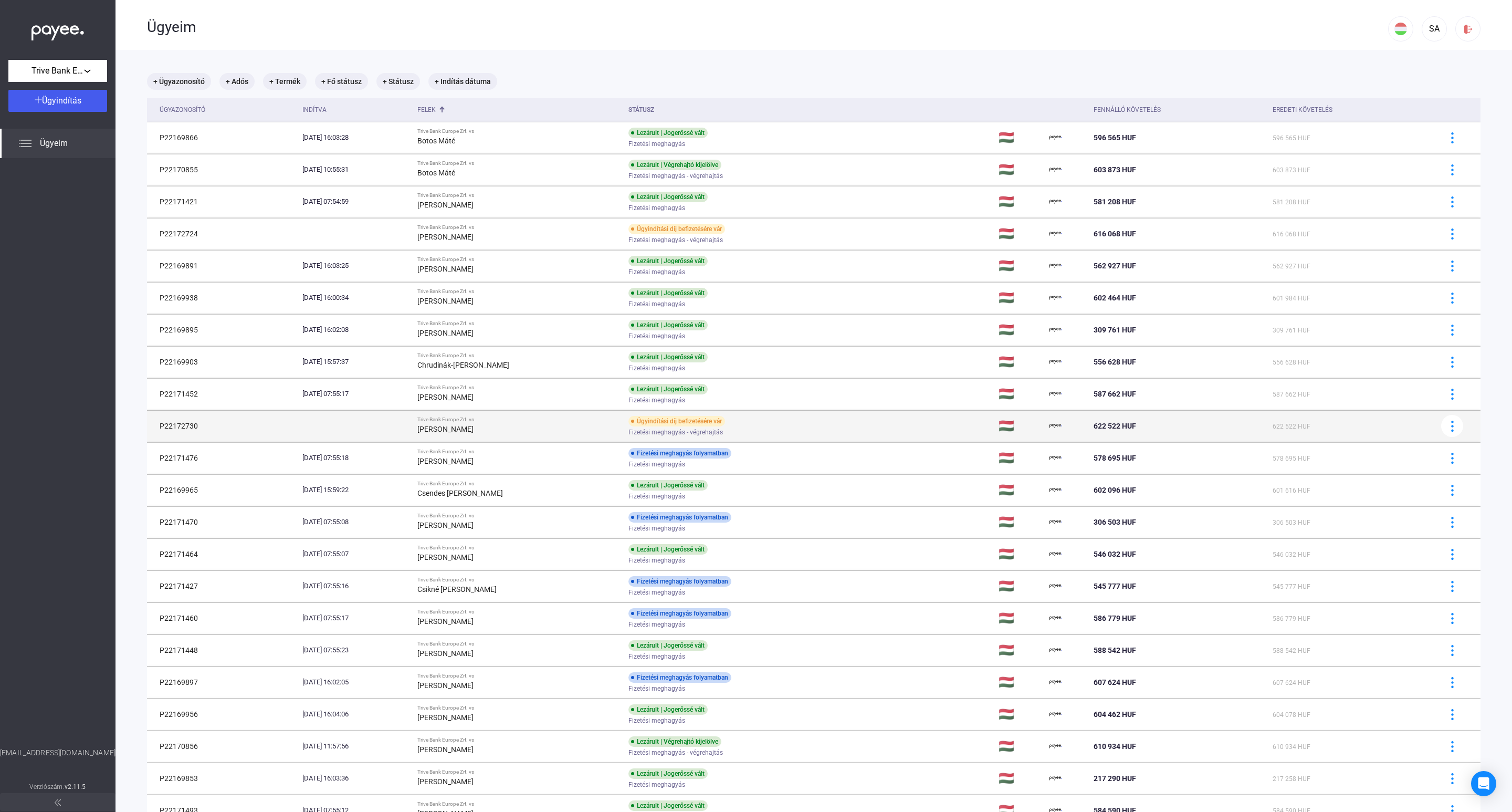
scroll to position [191, 0]
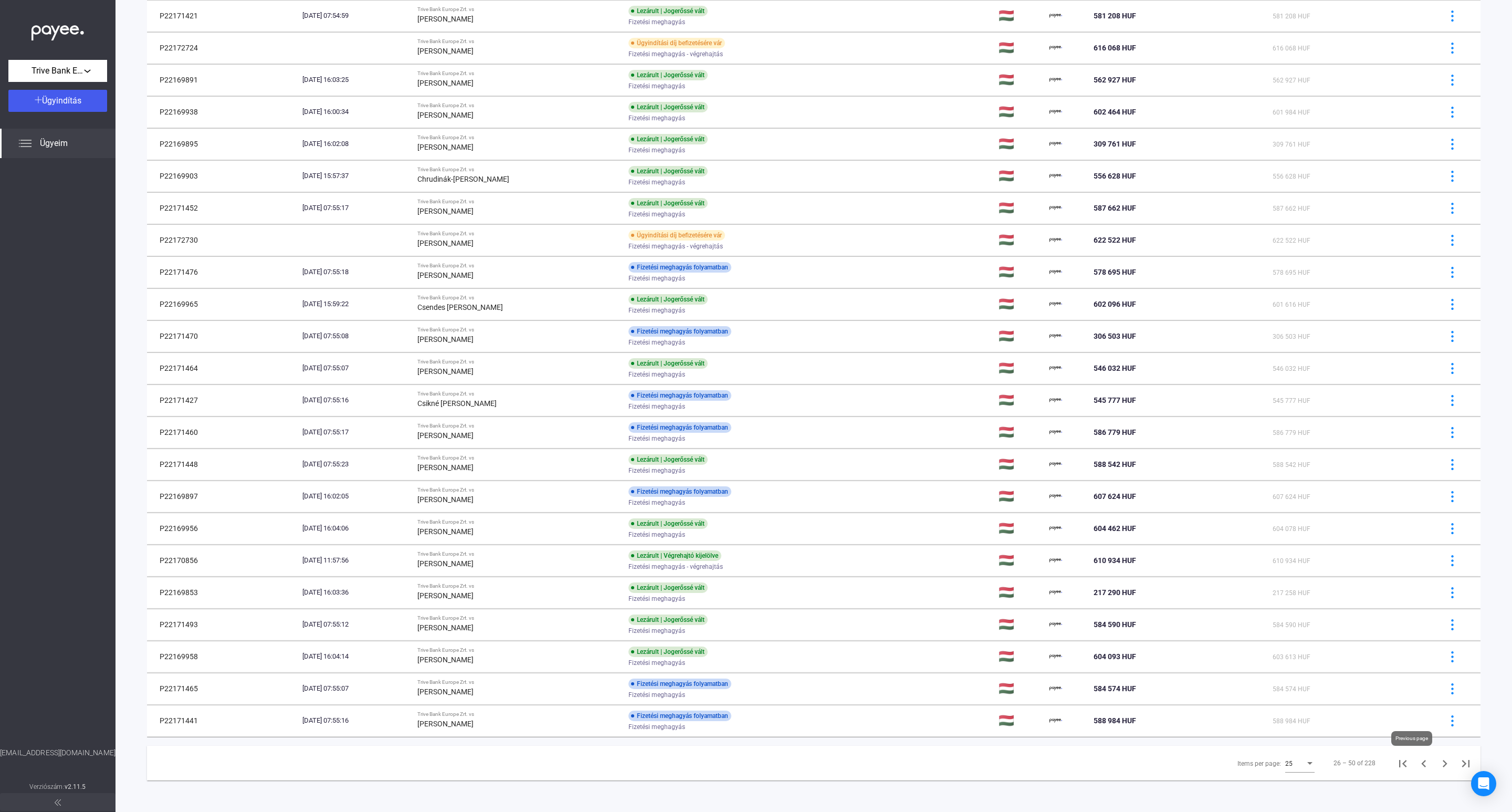
click at [1417, 763] on icon "Previous page" at bounding box center [1424, 764] width 15 height 15
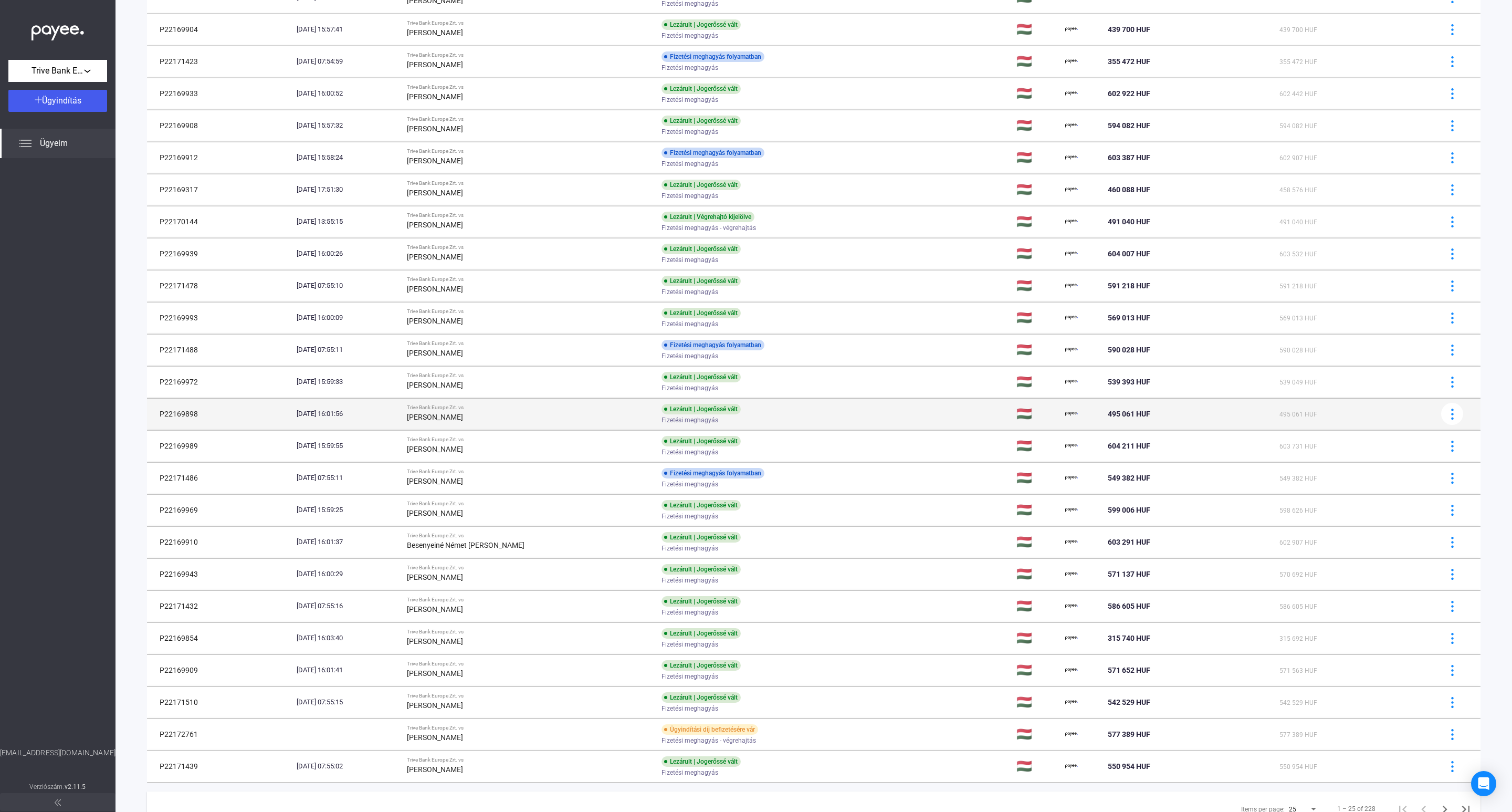
scroll to position [191, 0]
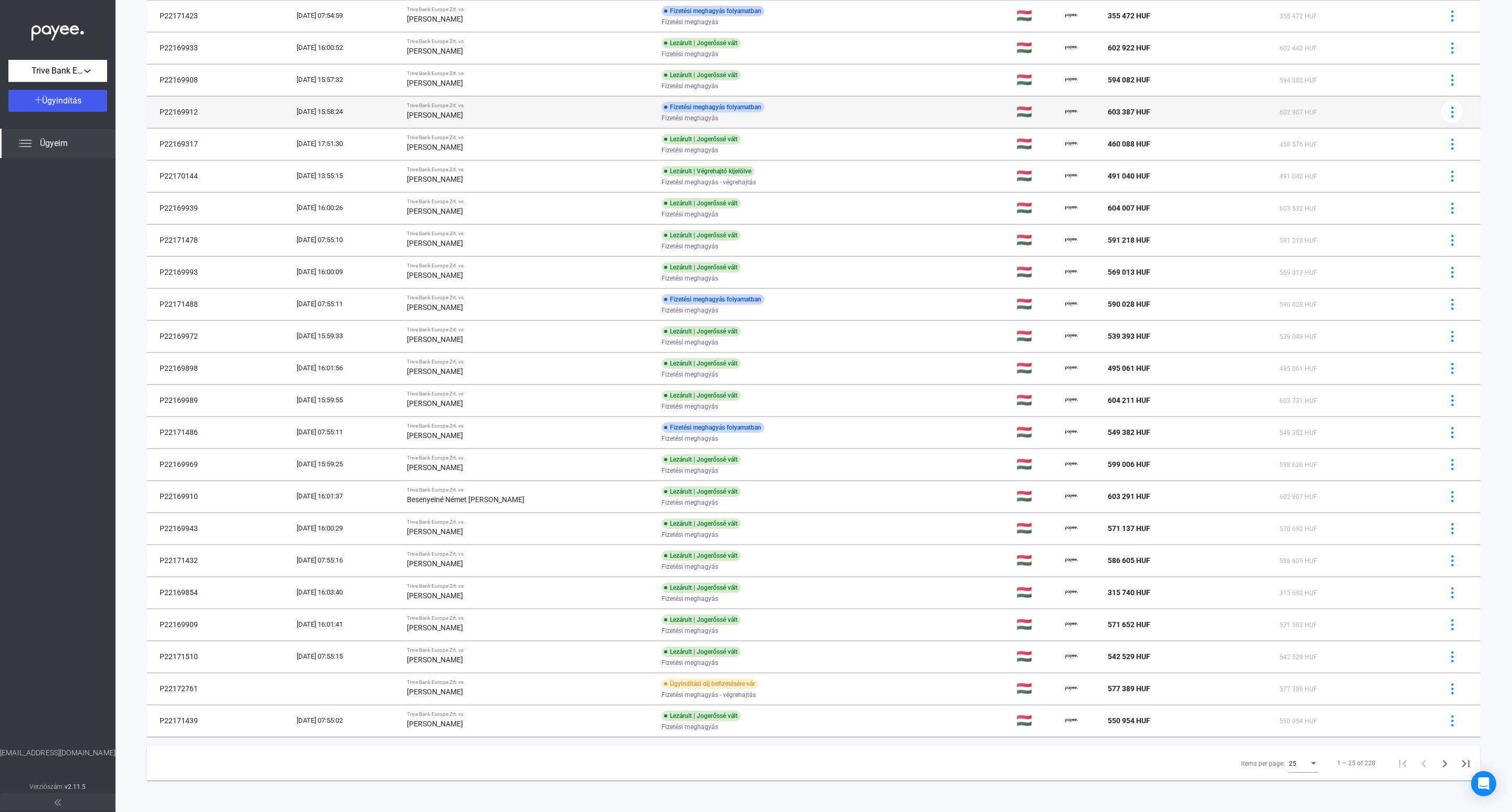
click at [565, 112] on div "[PERSON_NAME]" at bounding box center [530, 115] width 246 height 12
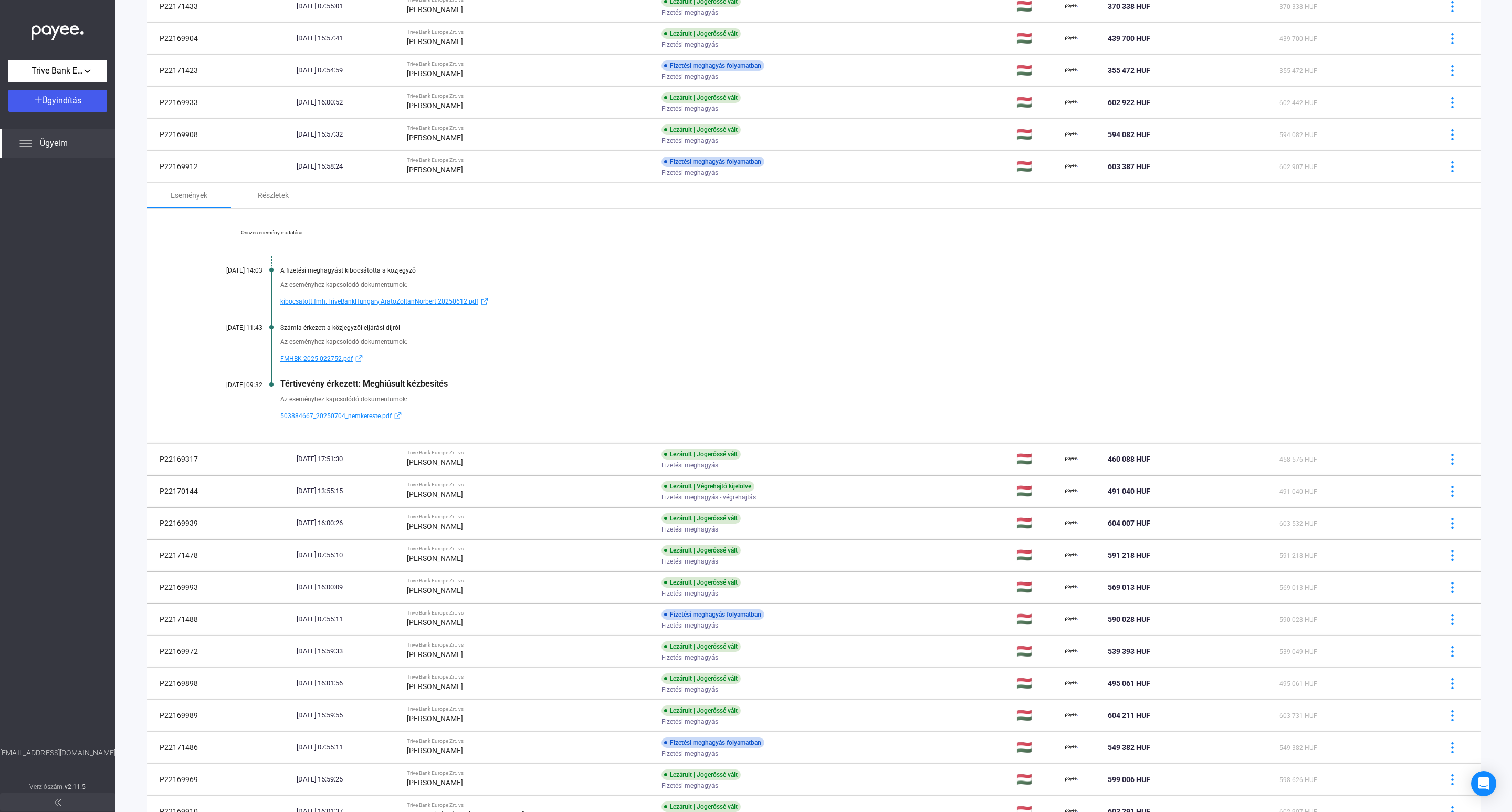
scroll to position [453, 0]
